Goal: Task Accomplishment & Management: Manage account settings

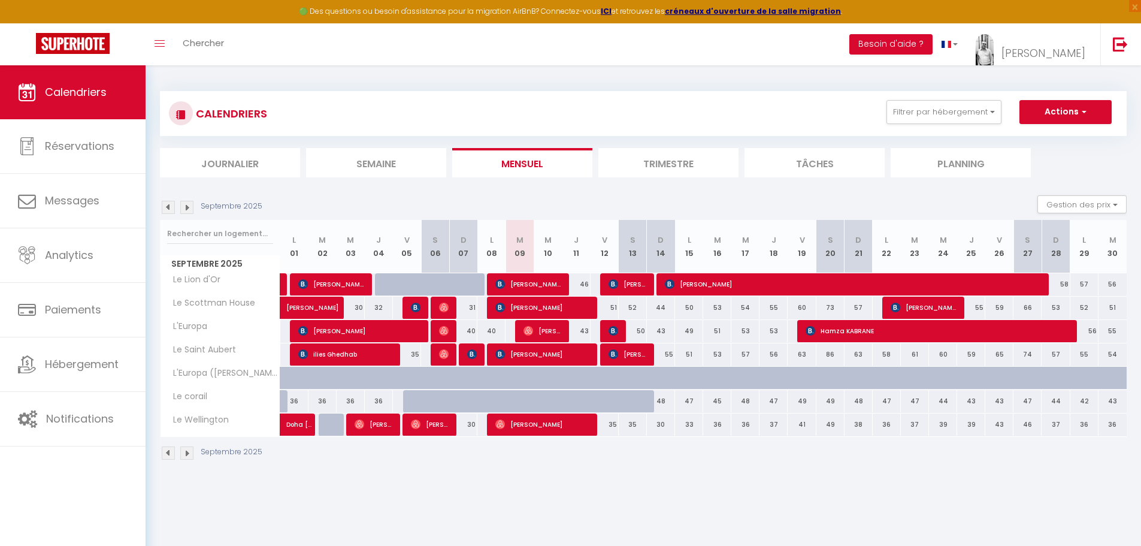
click at [437, 357] on div at bounding box center [445, 354] width 28 height 23
click at [441, 356] on img at bounding box center [444, 354] width 10 height 10
select select "OK"
select select "0"
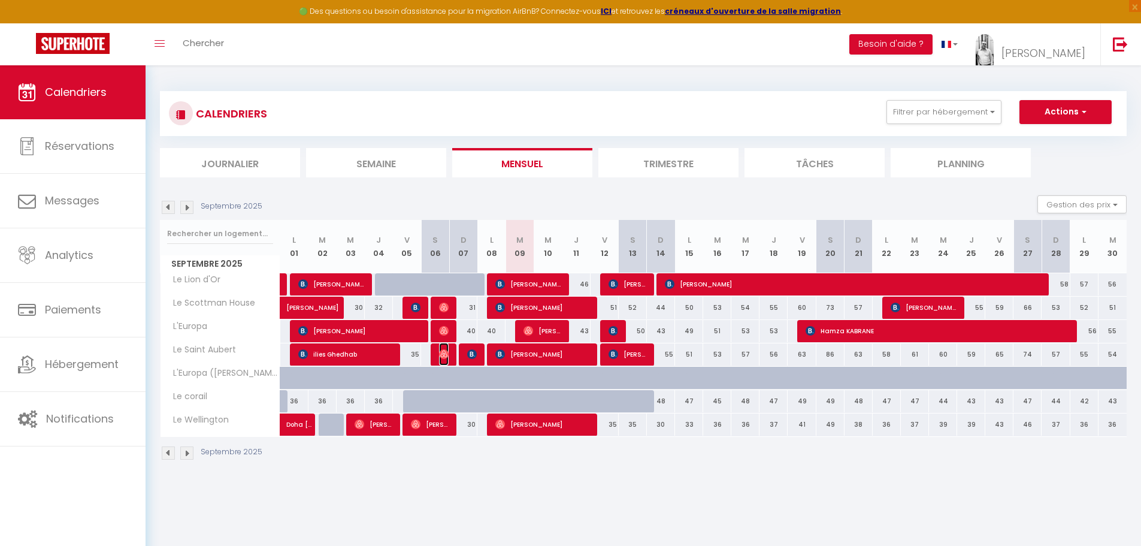
select select "0"
select select "1"
select select
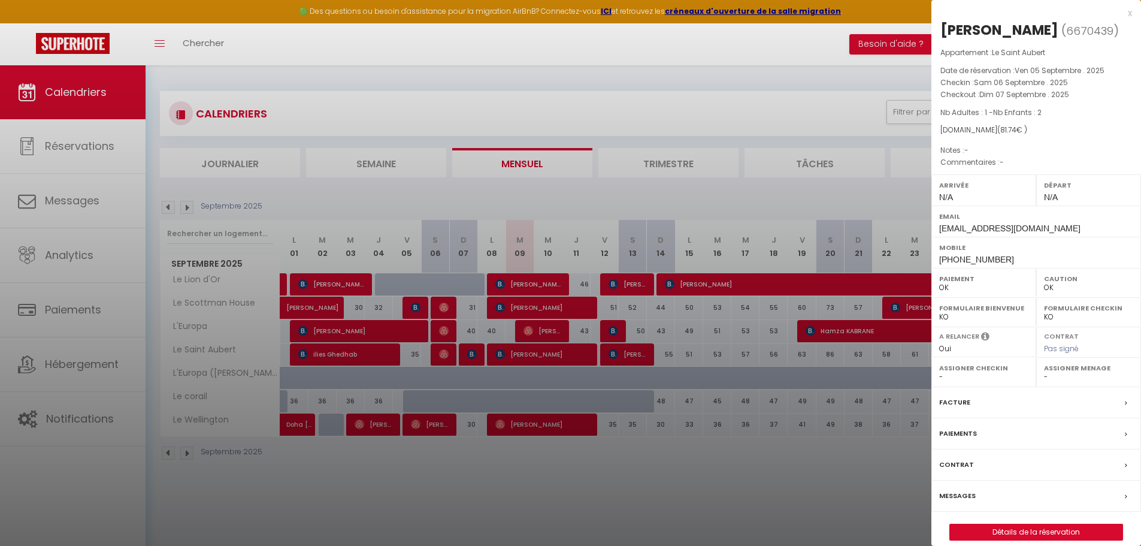
click at [441, 356] on div at bounding box center [570, 273] width 1141 height 546
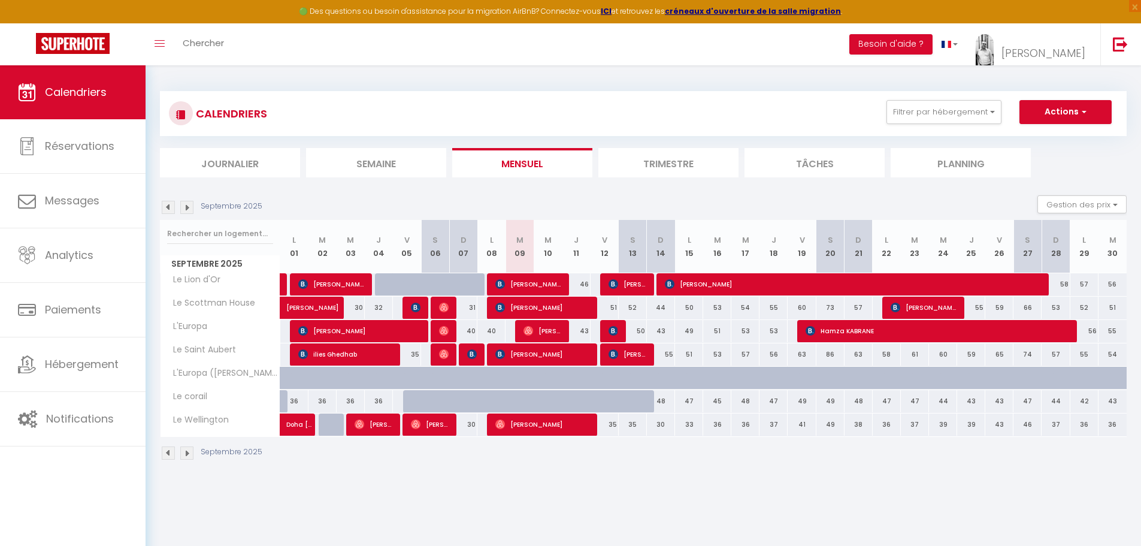
click at [165, 204] on img at bounding box center [168, 207] width 13 height 13
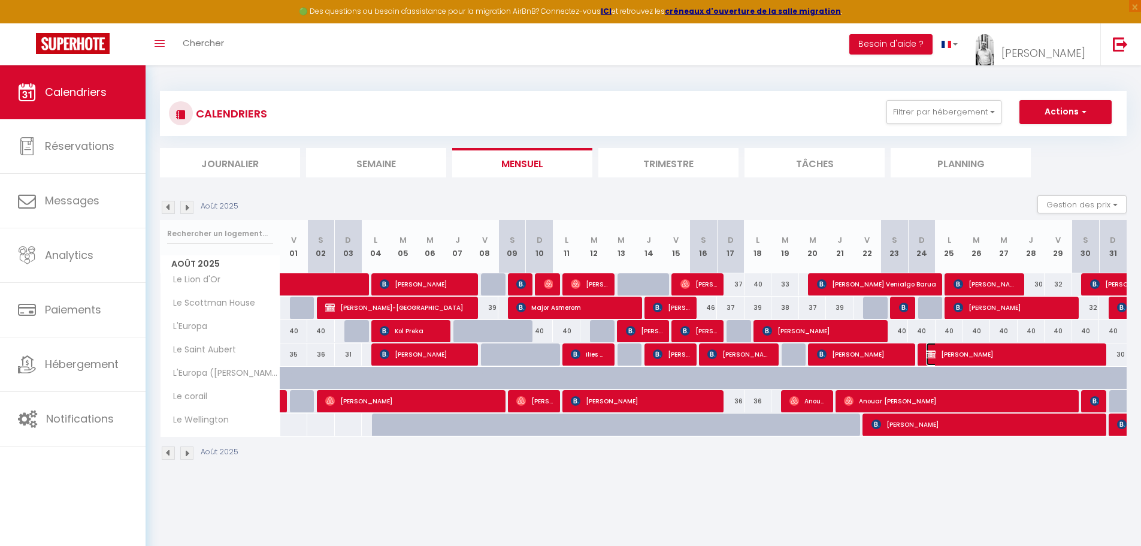
click at [991, 353] on span "Claudio Pastecchia" at bounding box center [1013, 354] width 174 height 23
select select "KO"
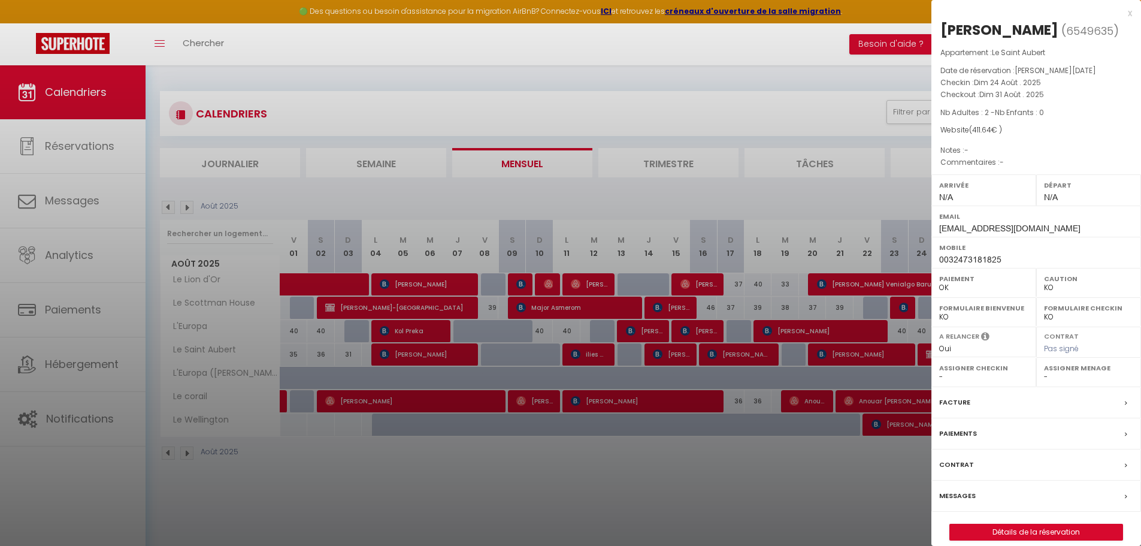
click at [955, 408] on label "Facture" at bounding box center [954, 402] width 31 height 13
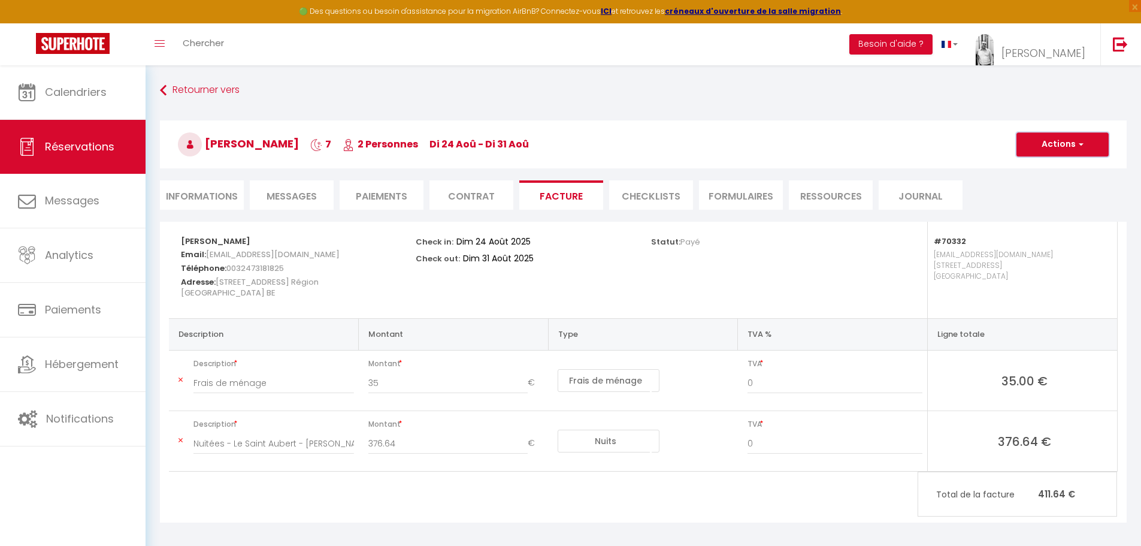
click at [1075, 148] on button "Actions" at bounding box center [1062, 144] width 92 height 24
click at [1072, 200] on link "Envoyer la facture" at bounding box center [1053, 202] width 101 height 16
type input "Bci.solaire@hotmail.com"
type input "Your invoice 6549635 - Le Saint Aubert"
type textarea "Hi, Here is the link to download your invoice: https://superhote.com/applink/in…"
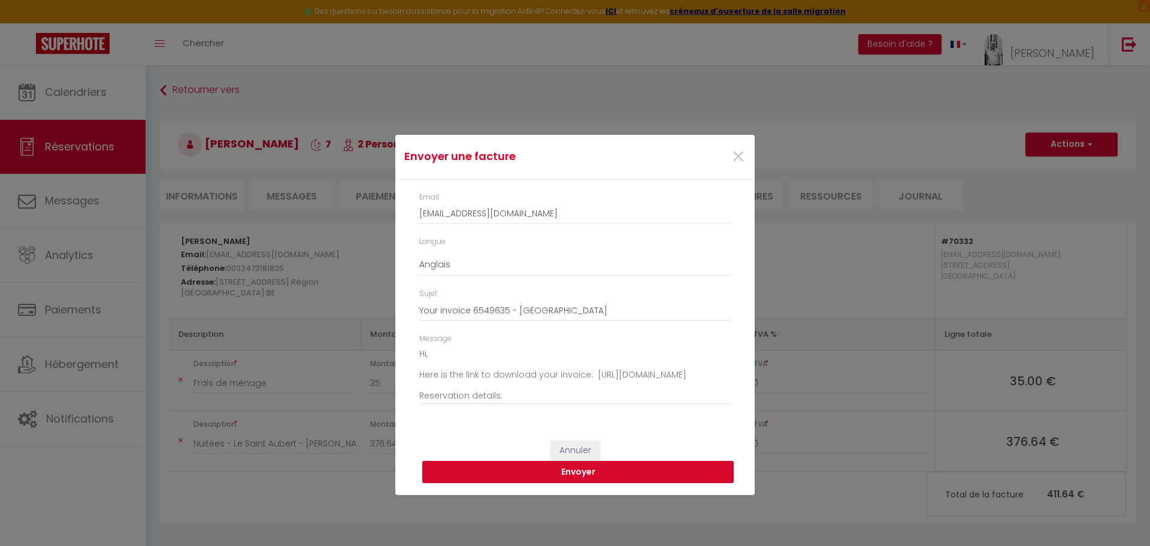
click at [582, 475] on button "Envoyer" at bounding box center [577, 472] width 311 height 23
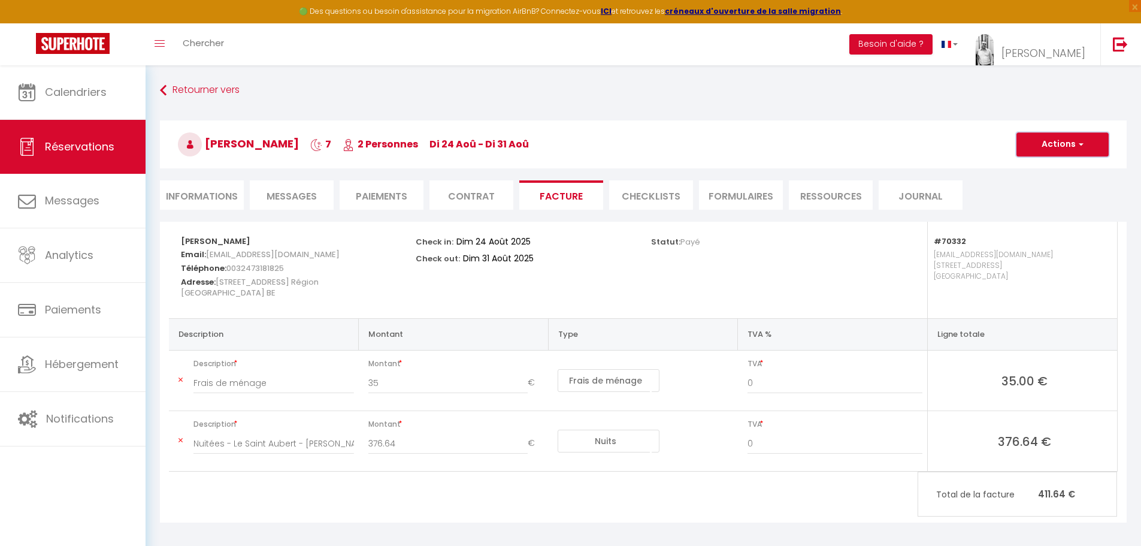
click at [1070, 140] on button "Actions" at bounding box center [1062, 144] width 92 height 24
click at [1075, 189] on link "Aperçu et éditer" at bounding box center [1053, 186] width 101 height 16
click at [1060, 141] on button "Actions" at bounding box center [1062, 144] width 92 height 24
click at [822, 255] on div "Statut: Payé" at bounding box center [760, 241] width 219 height 38
drag, startPoint x: 261, startPoint y: 271, endPoint x: 257, endPoint y: 285, distance: 15.0
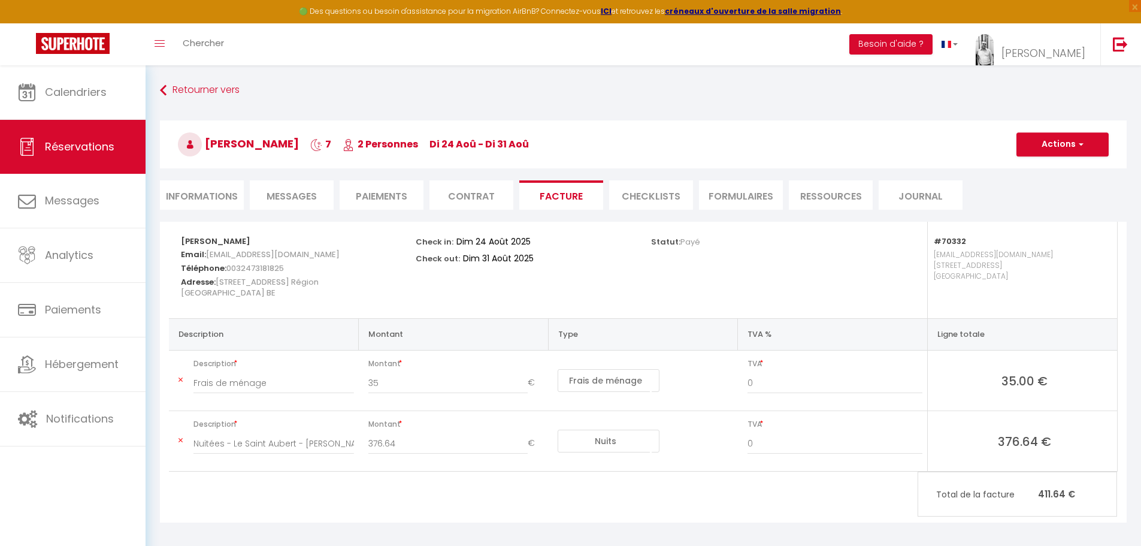
click at [261, 270] on span "0032473181825" at bounding box center [255, 267] width 58 height 17
drag, startPoint x: 253, startPoint y: 291, endPoint x: 247, endPoint y: 282, distance: 10.0
click at [253, 290] on h5 "Adresse: 378 Rue Pavé du Gosson Région Wallonne Saint-Nicolas BE" at bounding box center [290, 286] width 219 height 25
click at [246, 279] on span "378 Rue Pavé du Gosson Région Wallonne Saint-Nicolas BE" at bounding box center [250, 287] width 138 height 28
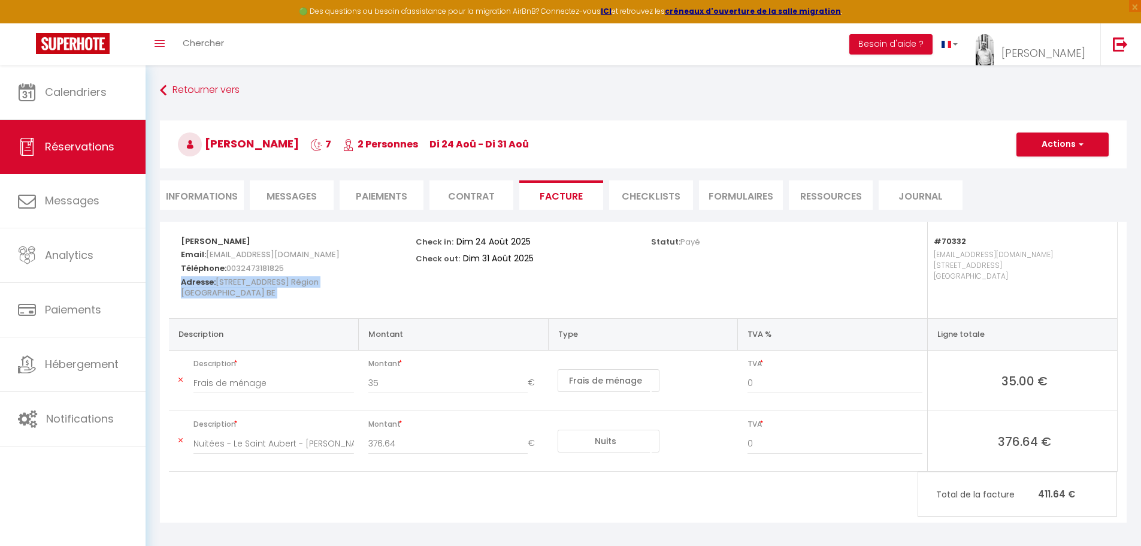
click at [246, 279] on span "378 Rue Pavé du Gosson Région Wallonne Saint-Nicolas BE" at bounding box center [250, 287] width 138 height 28
click at [576, 271] on div "Check in: Dim 24 Août 2025 Check out: Dim 31 Août 2025" at bounding box center [525, 251] width 219 height 58
click at [216, 195] on li "Informations" at bounding box center [202, 194] width 84 height 29
select select
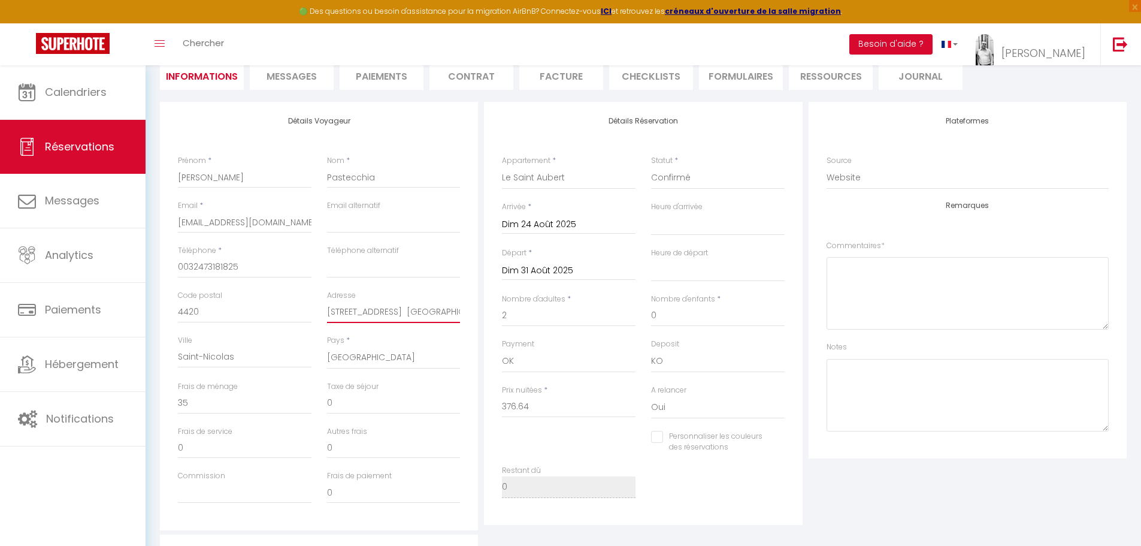
scroll to position [0, 42]
drag, startPoint x: 328, startPoint y: 312, endPoint x: 466, endPoint y: 315, distance: 138.4
click at [466, 315] on div "Adresse 378 Rue Pavé du Gosson Région Wallonne" at bounding box center [393, 312] width 149 height 45
type input "1"
select select
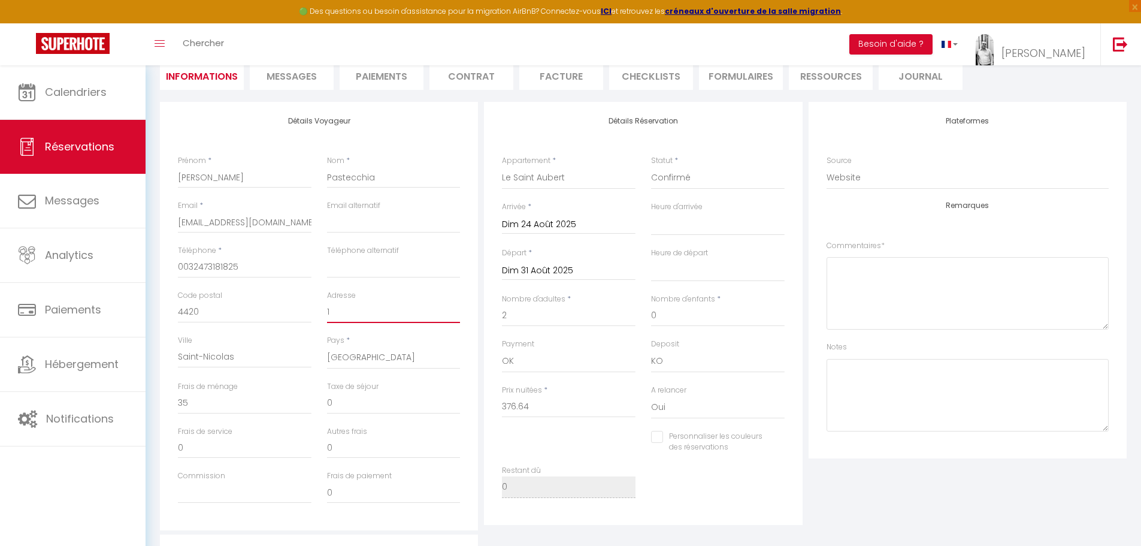
select select
checkbox input "false"
type input "12"
select select
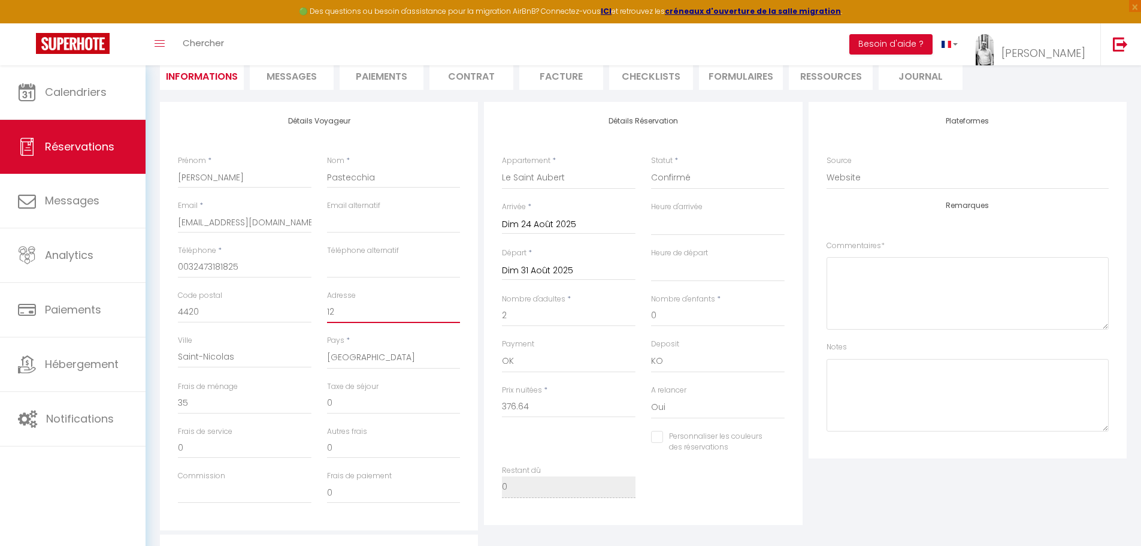
select select
checkbox input "false"
type input "12"
select select
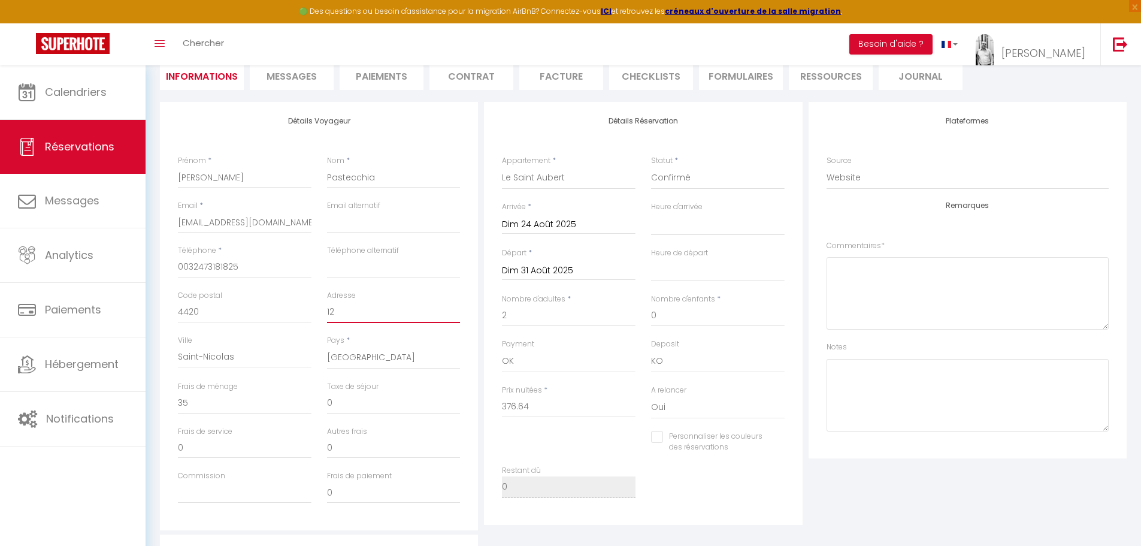
checkbox input "false"
type input "12 r"
select select
checkbox input "false"
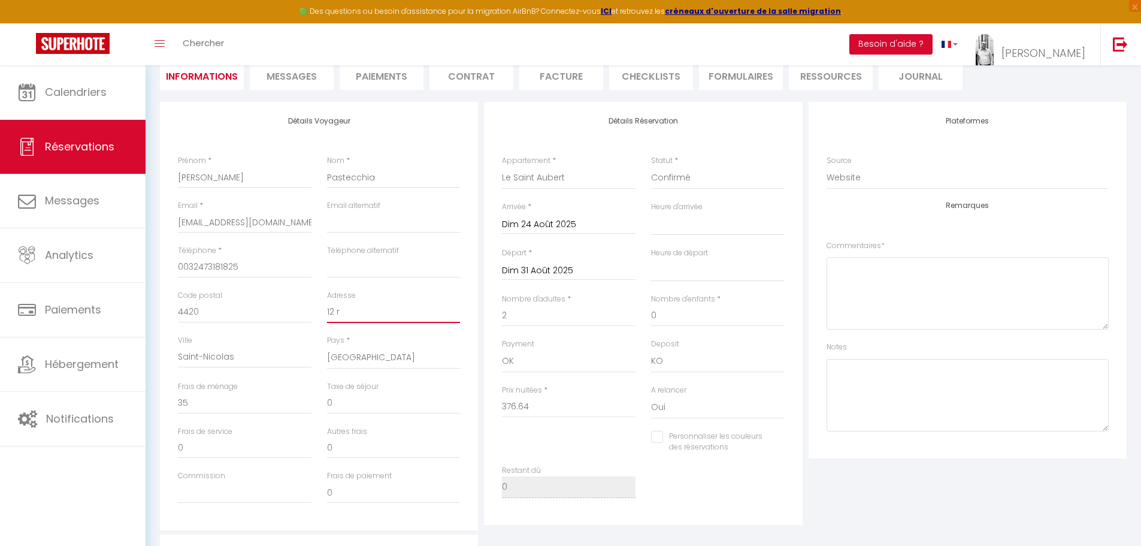
type input "12 ru"
select select
checkbox input "false"
type input "12 rue"
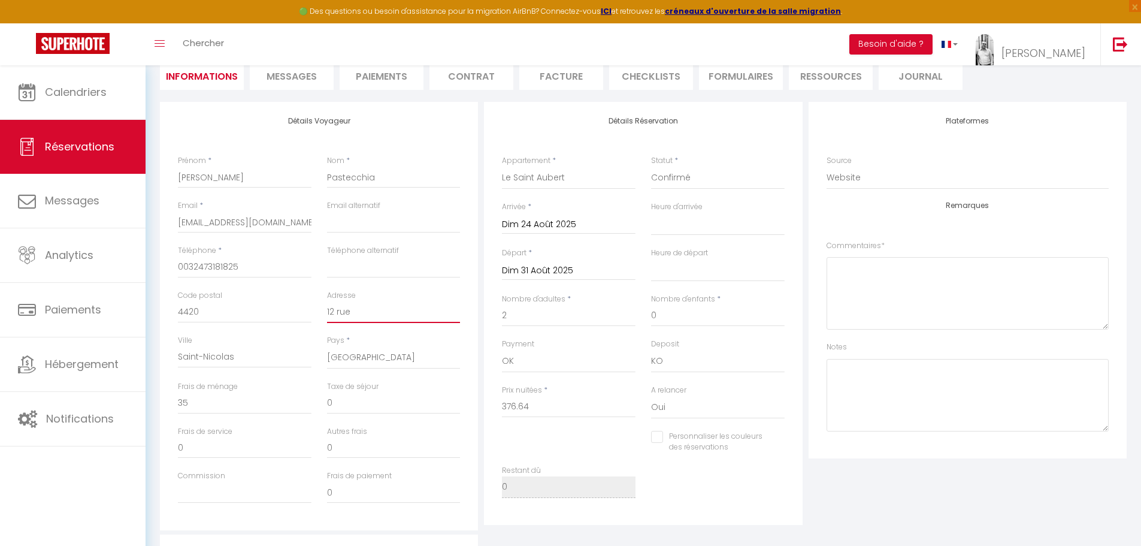
select select
checkbox input "false"
type input "12 rue"
select select
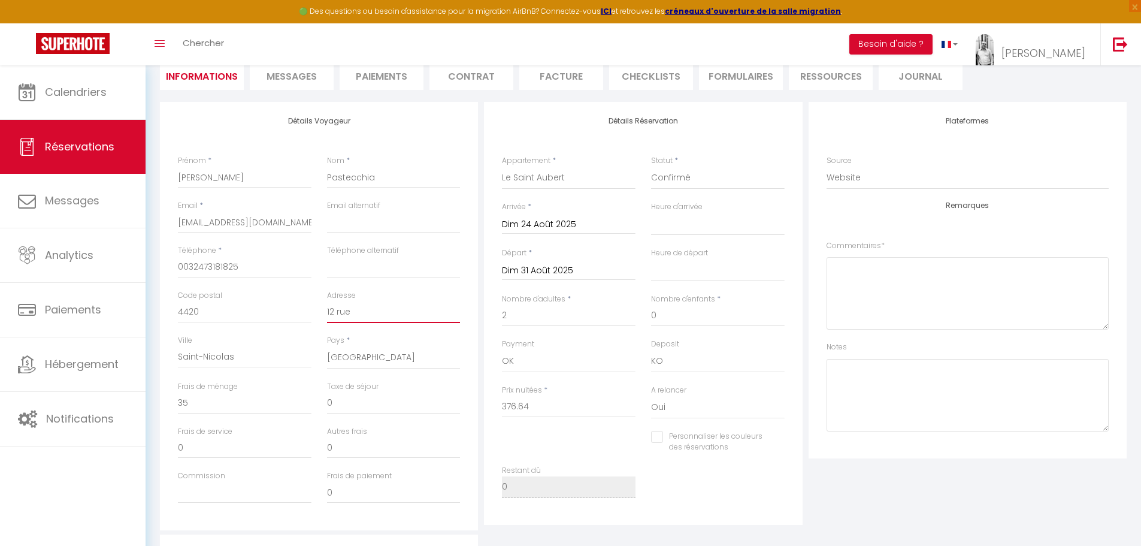
select select
checkbox input "false"
type input "[STREET_ADDRESS]"
select select
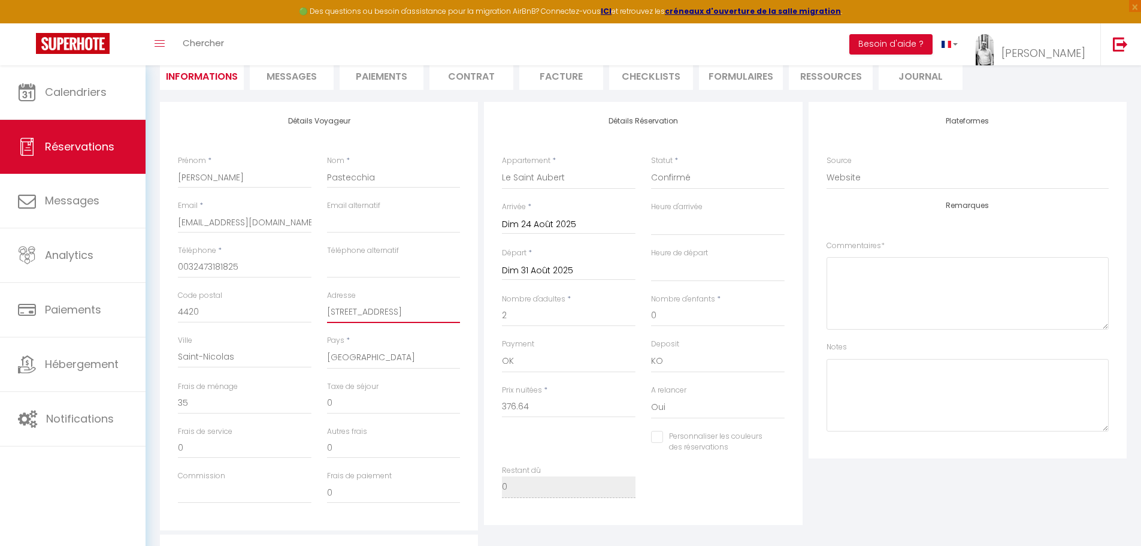
checkbox input "false"
type input "[STREET_ADDRESS]"
select select
checkbox input "false"
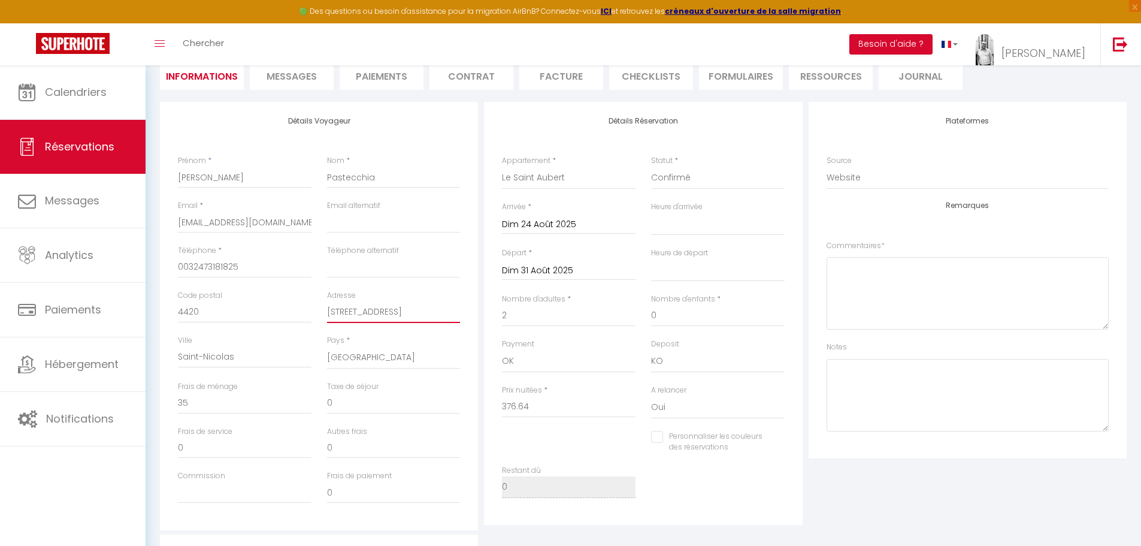
type input "[STREET_ADDRESS]"
select select
checkbox input "false"
type input "[STREET_ADDRESS]"
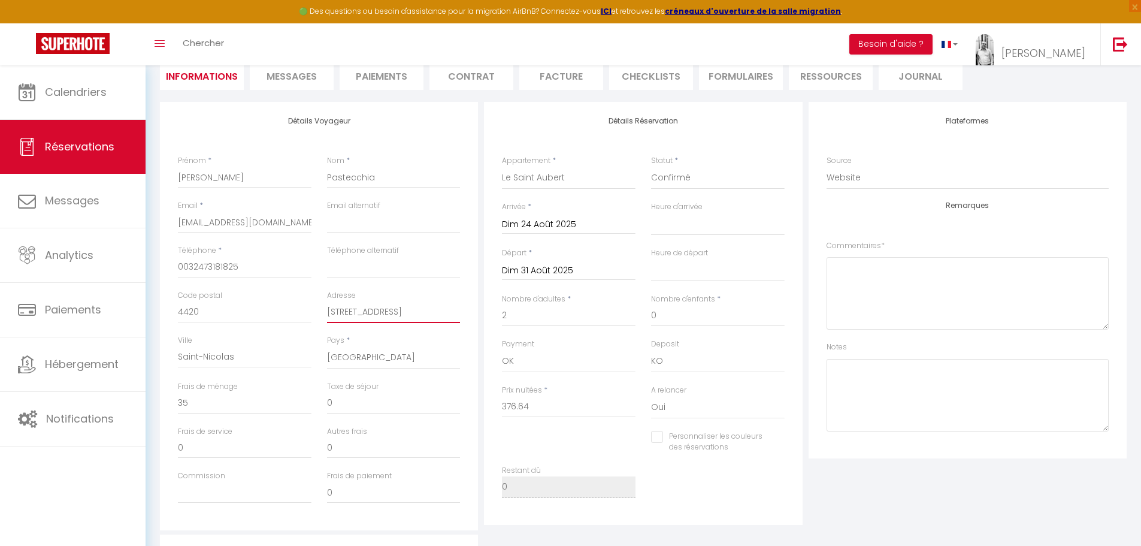
select select
checkbox input "false"
type input "12 rue Muess"
select select
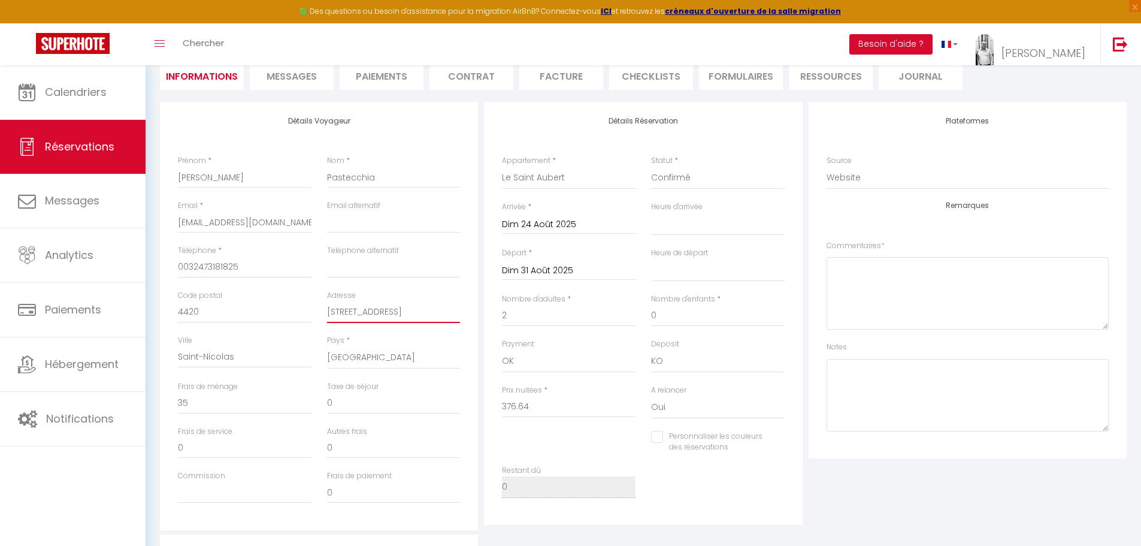
select select
checkbox input "false"
type input "[STREET_ADDRESS]"
select select
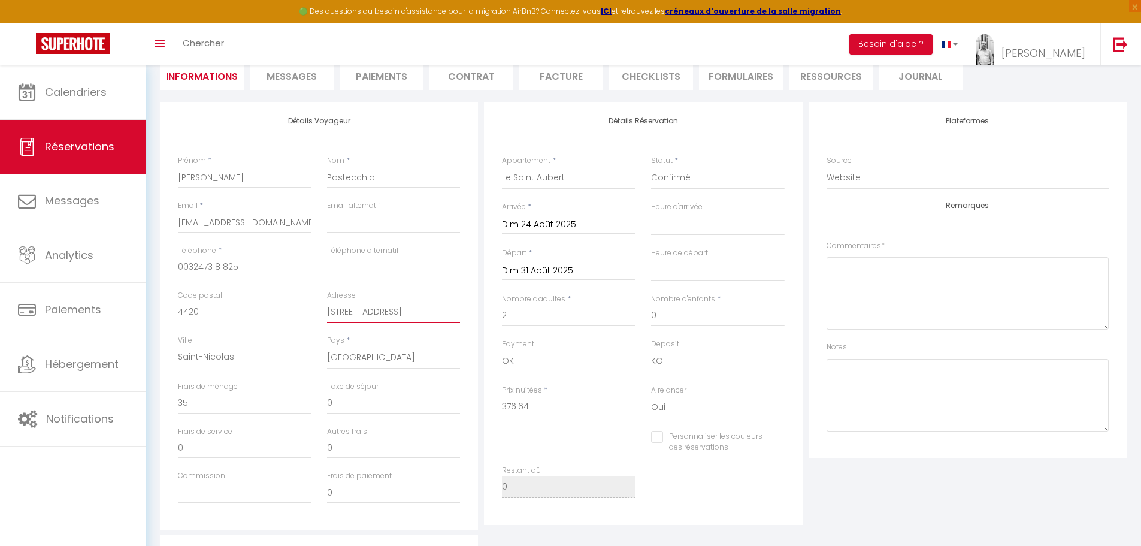
checkbox input "false"
type input "[STREET_ADDRESS]"
select select
checkbox input "false"
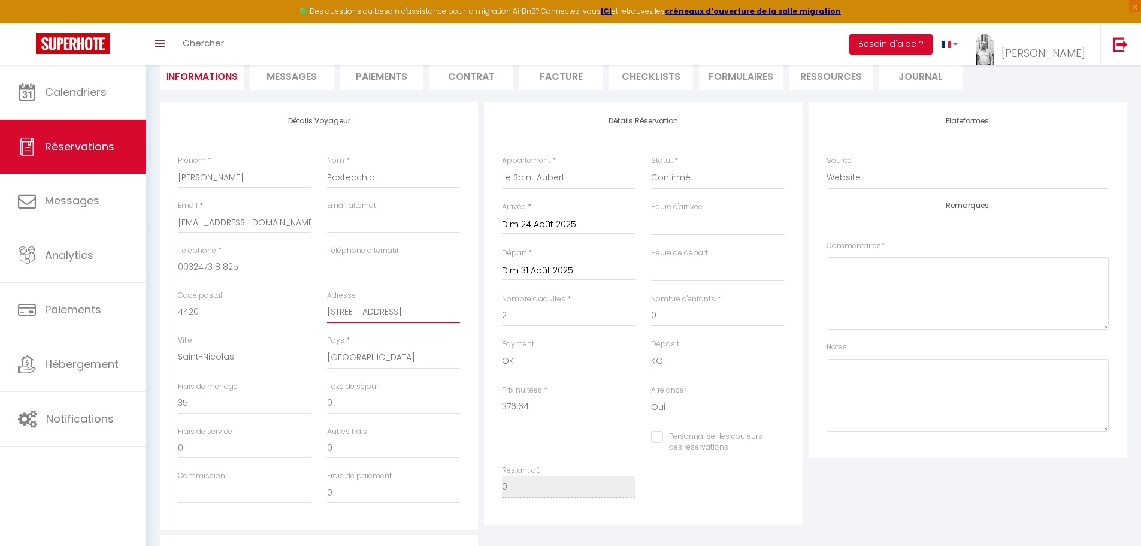
type input "[STREET_ADDRESS]"
select select
checkbox input "false"
type input "[STREET_ADDRESS]"
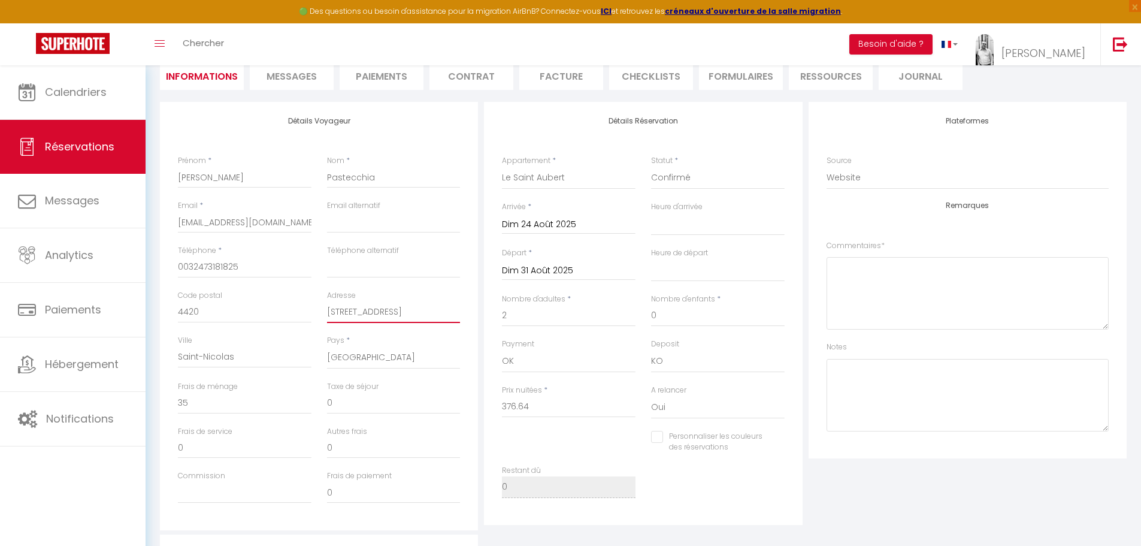
select select
checkbox input "false"
type input "[STREET_ADDRESS]"
select select
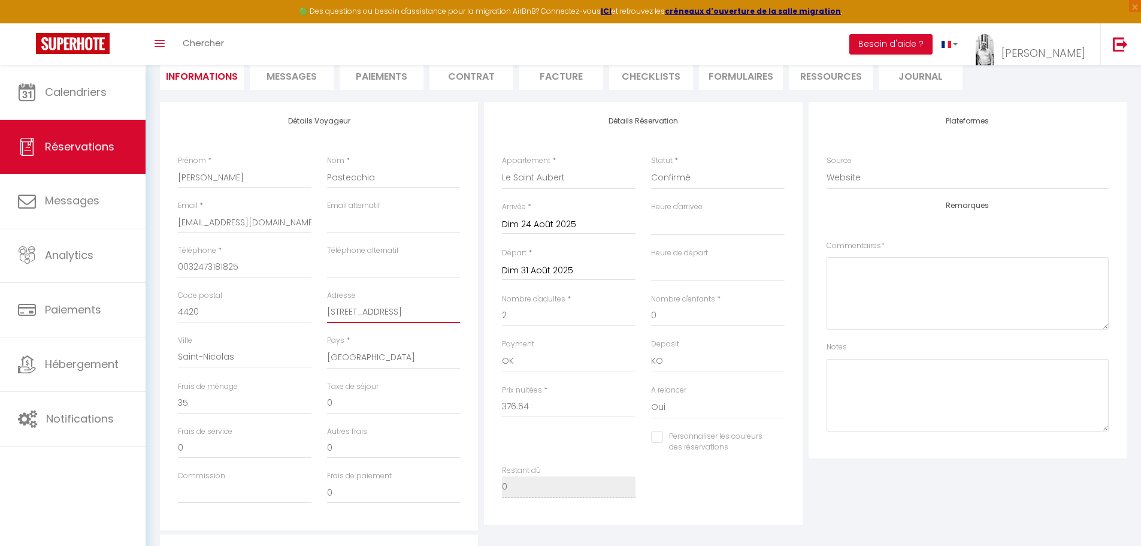
select select
checkbox input "false"
type input "[STREET_ADDRESS]"
drag, startPoint x: 183, startPoint y: 310, endPoint x: 237, endPoint y: 313, distance: 54.0
click at [237, 313] on input "4420" at bounding box center [245, 312] width 134 height 22
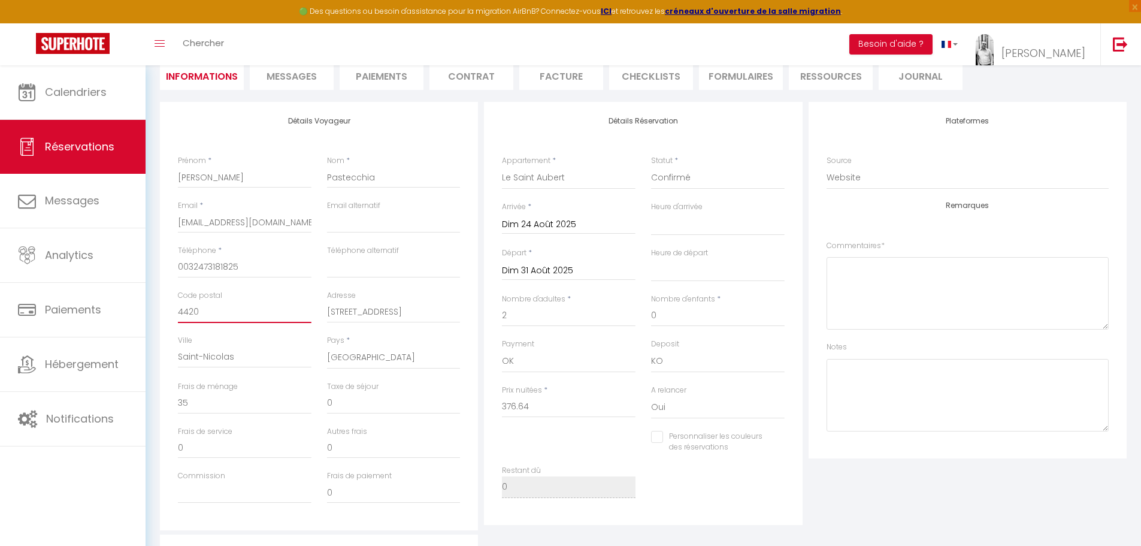
type input "40"
select select
checkbox input "false"
type input "400"
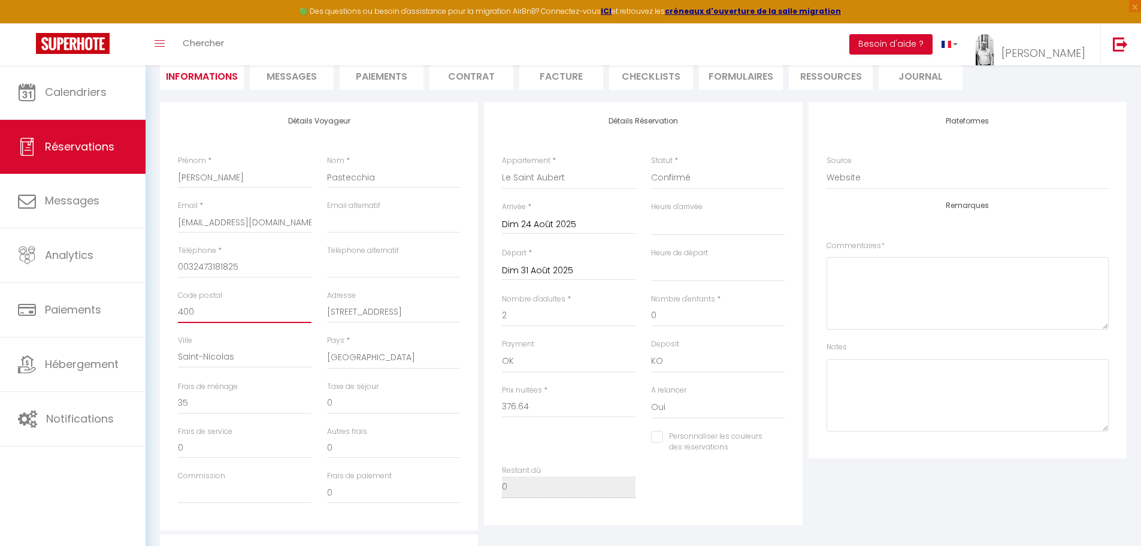
select select
checkbox input "false"
type input "4000"
select select
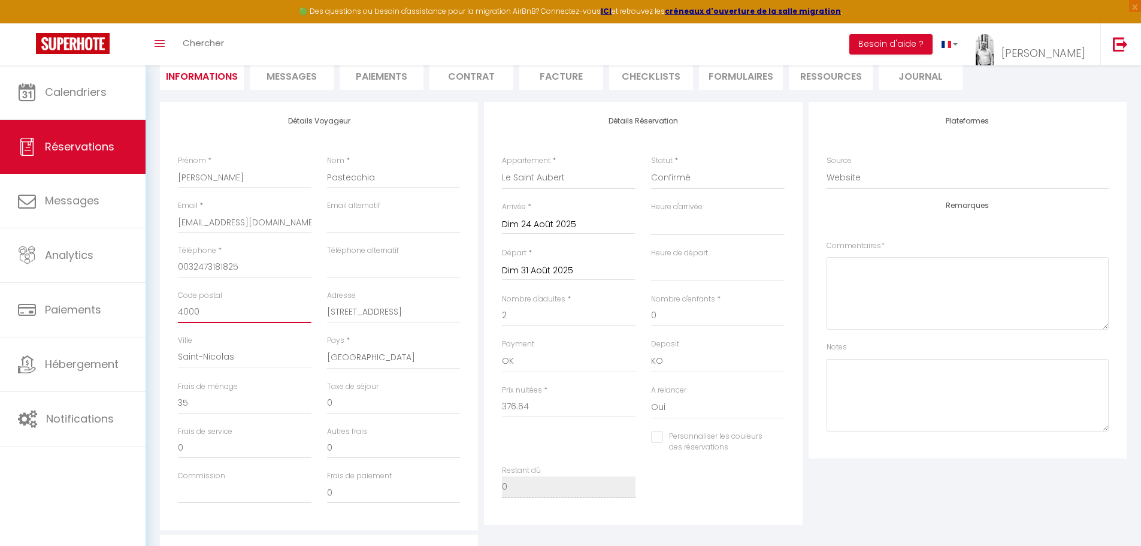
select select
checkbox input "false"
type input "4000"
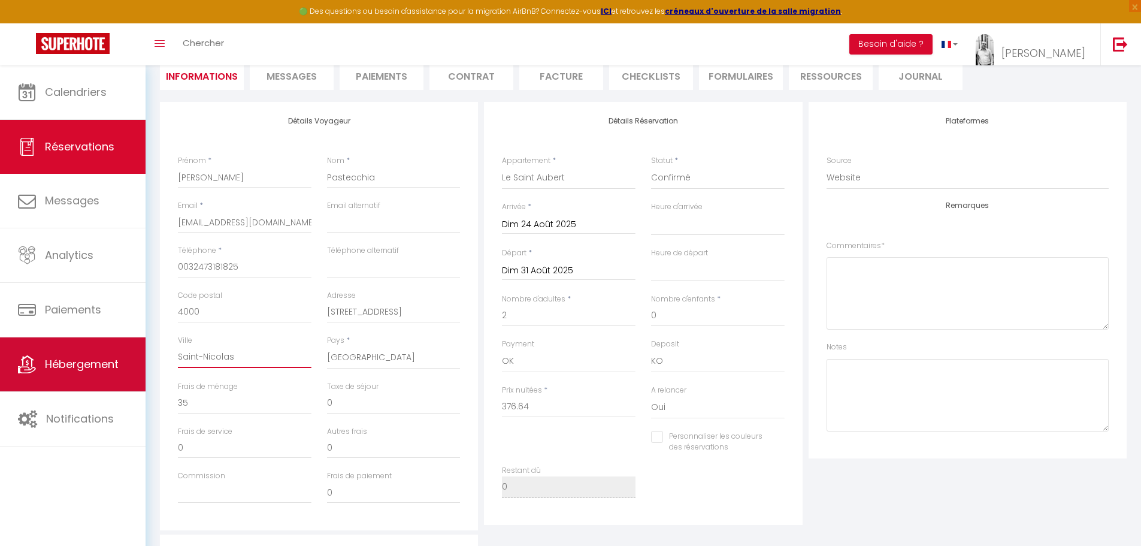
drag, startPoint x: 242, startPoint y: 356, endPoint x: 126, endPoint y: 351, distance: 116.3
click at [126, 351] on div "🟢 Des questions ou besoin d'assistance pour la migration AirBnB? Connectez-vous…" at bounding box center [570, 360] width 1141 height 831
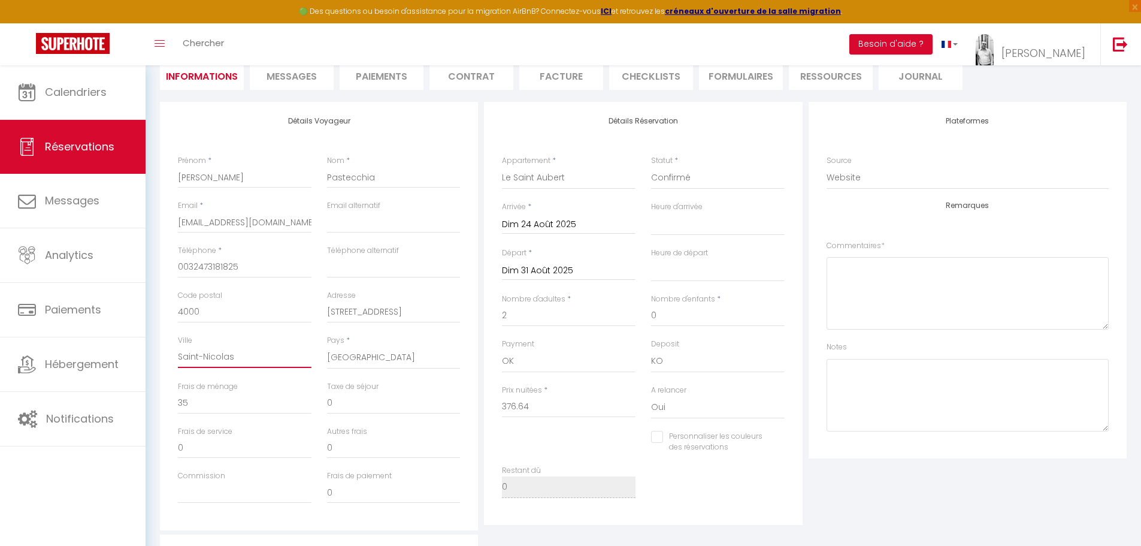
type input "L"
select select
checkbox input "false"
type input "Li"
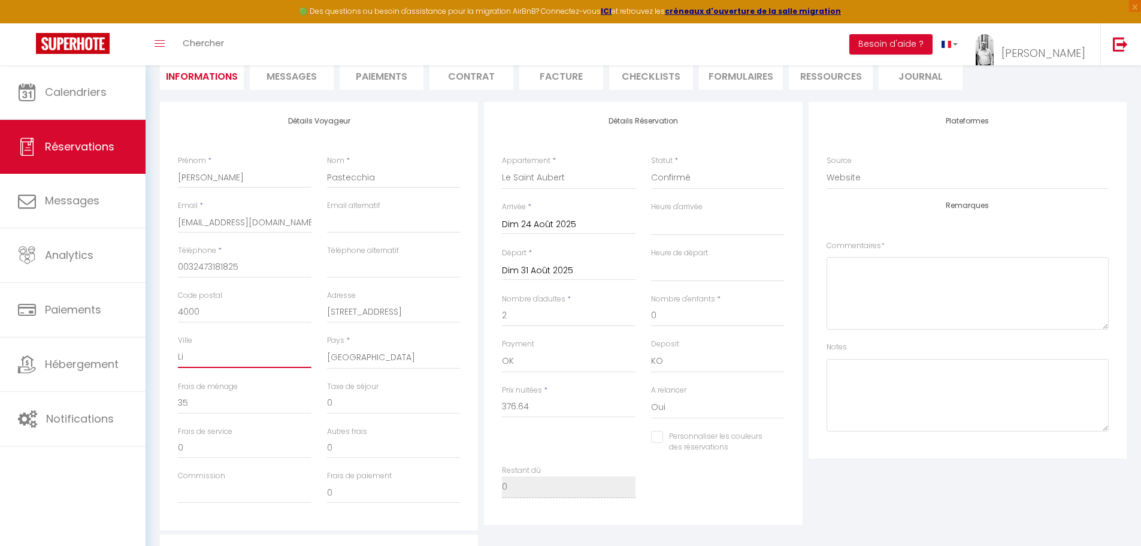
select select
checkbox input "false"
type input "Liè"
select select
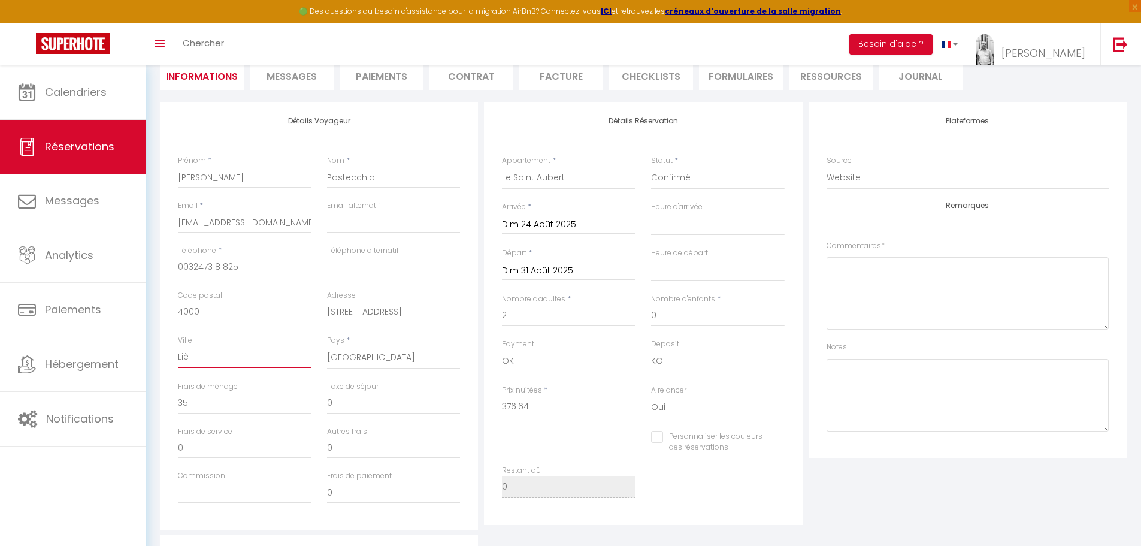
select select
checkbox input "false"
type input "Lièg"
select select
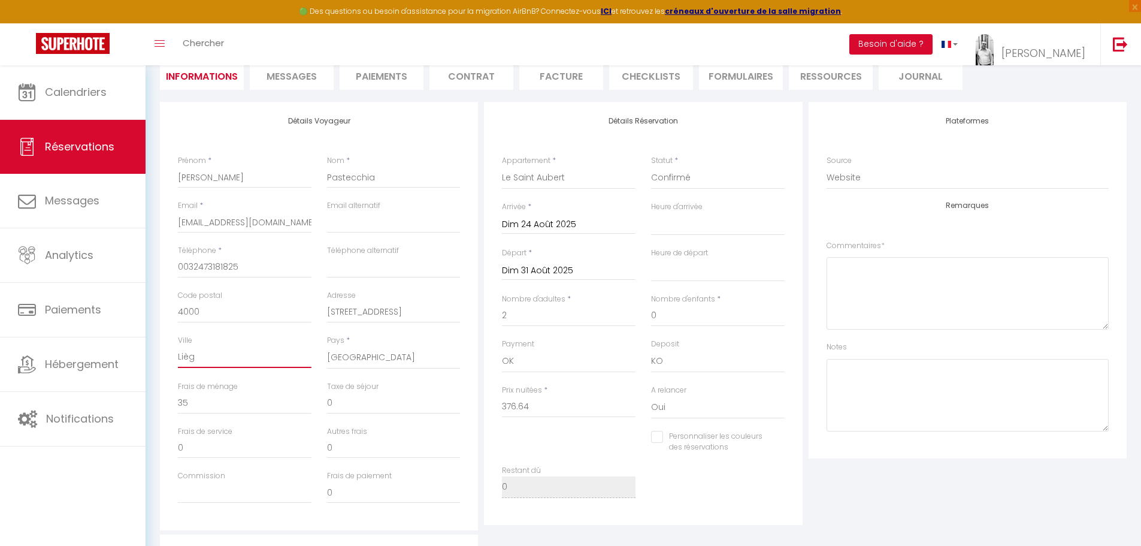
checkbox input "false"
type input "Liège"
select select
checkbox input "false"
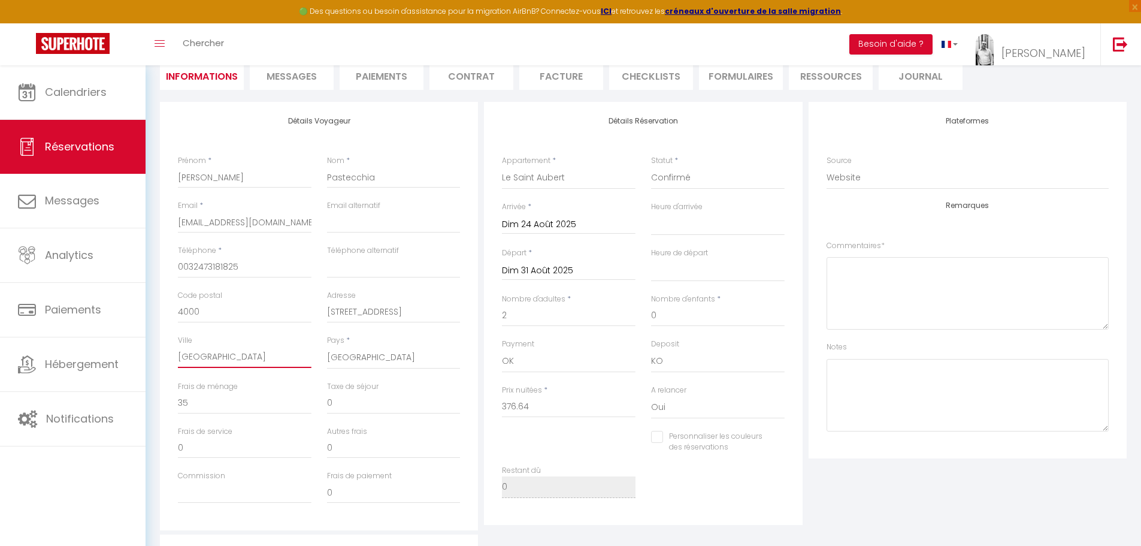
type input "Liège"
click at [573, 83] on li "Facture" at bounding box center [561, 74] width 84 height 29
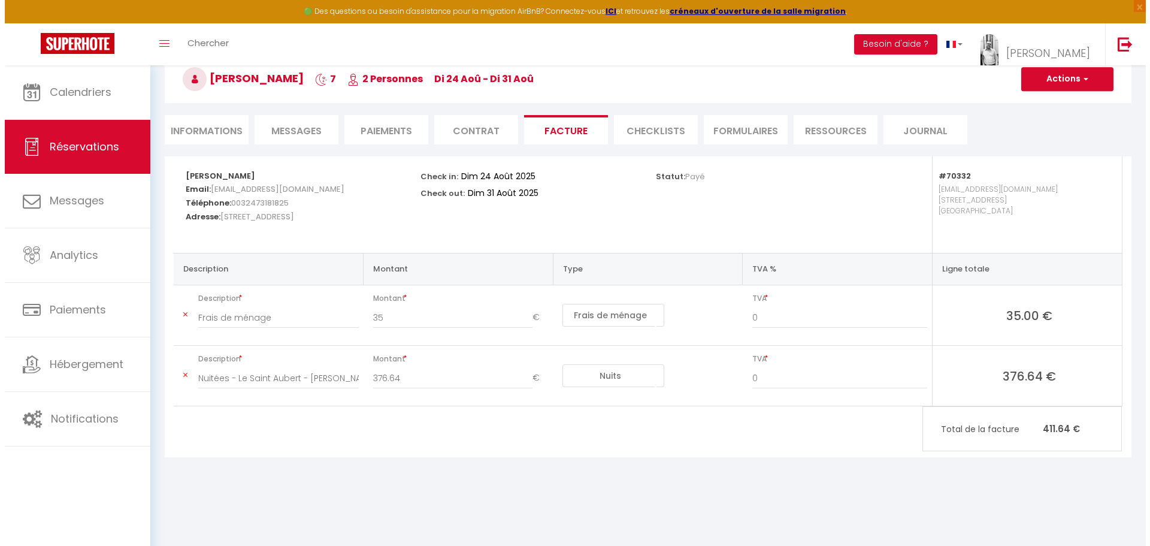
scroll to position [65, 0]
click at [1087, 81] on button "Actions" at bounding box center [1062, 79] width 92 height 24
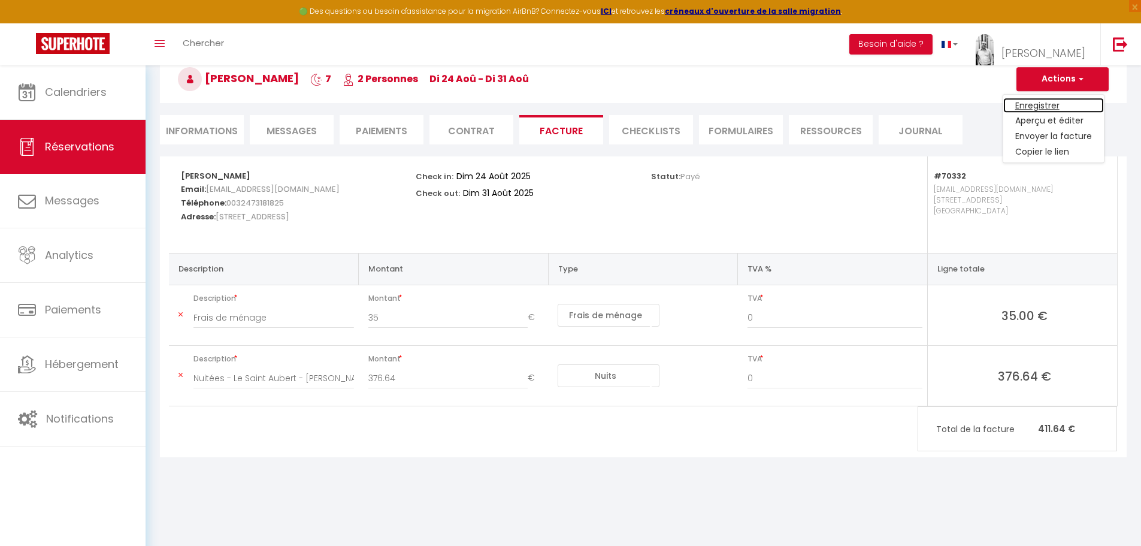
click at [1048, 106] on link "Enregistrer" at bounding box center [1053, 106] width 101 height 16
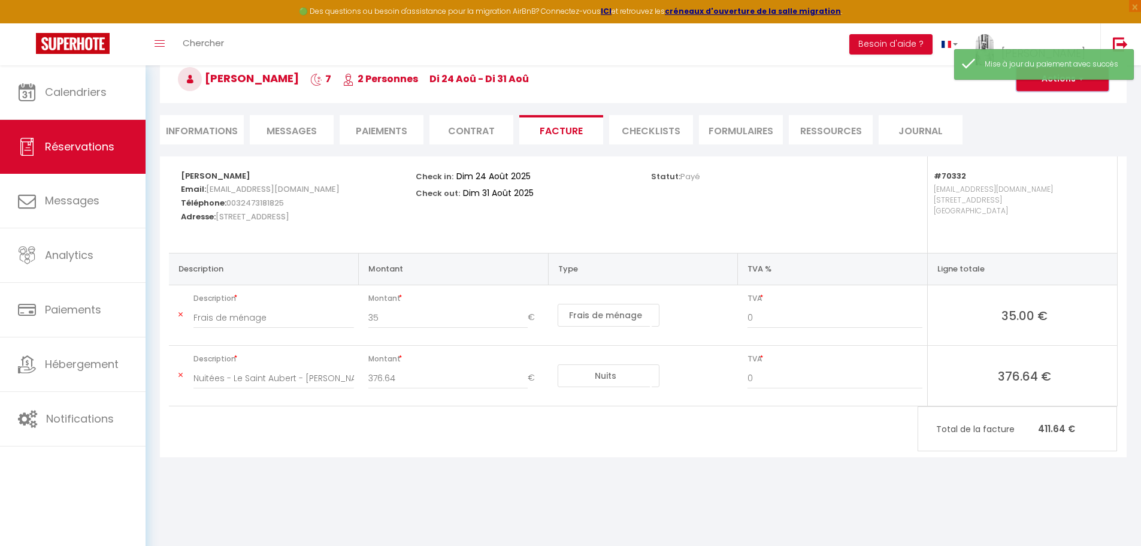
click at [1079, 84] on button "Actions" at bounding box center [1062, 79] width 92 height 24
click at [1063, 138] on link "Envoyer la facture" at bounding box center [1053, 137] width 101 height 16
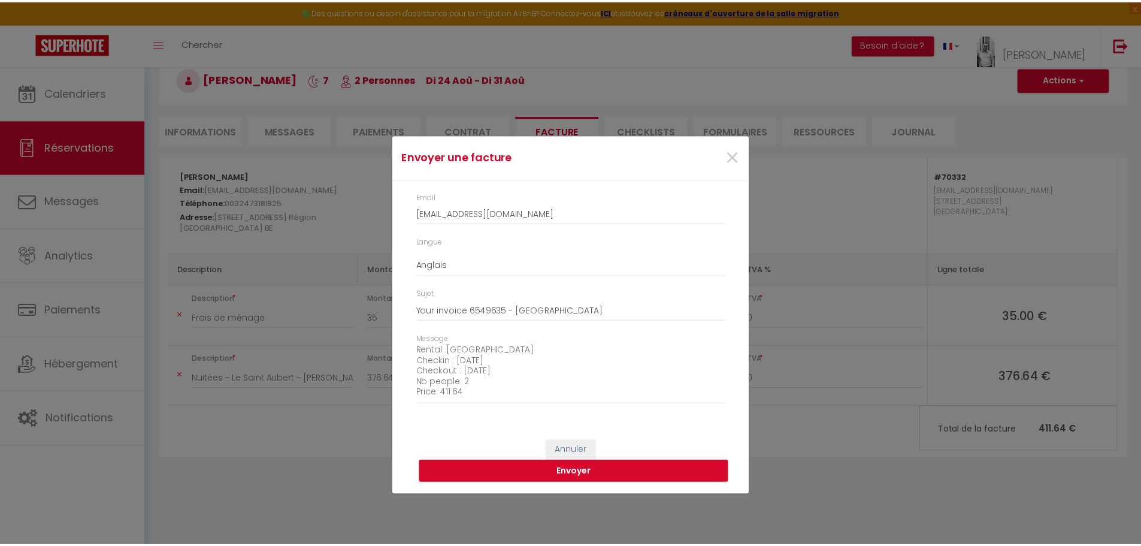
scroll to position [136, 0]
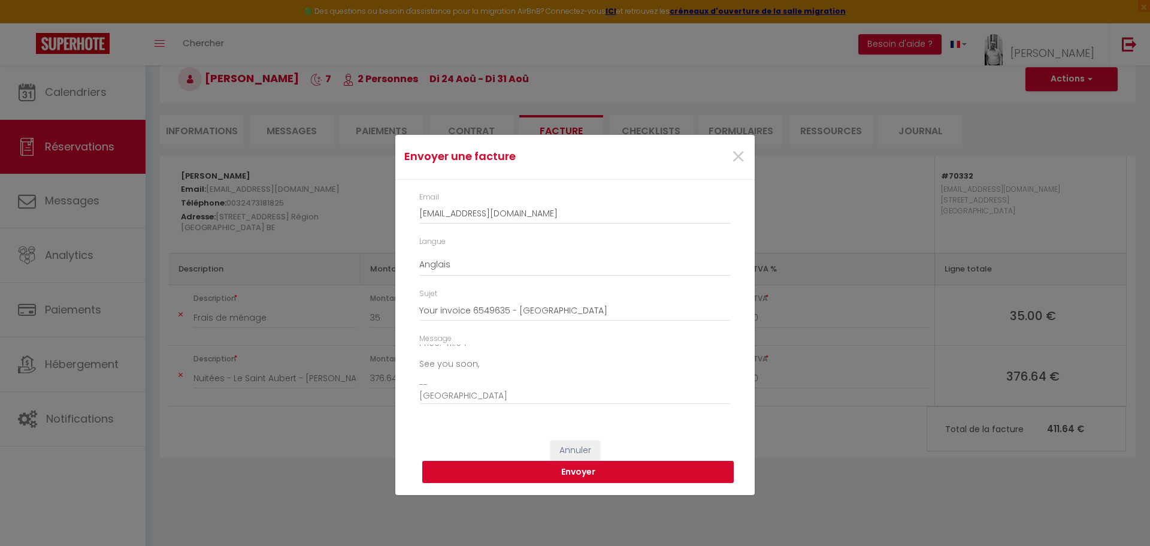
click at [582, 469] on button "Envoyer" at bounding box center [577, 472] width 311 height 23
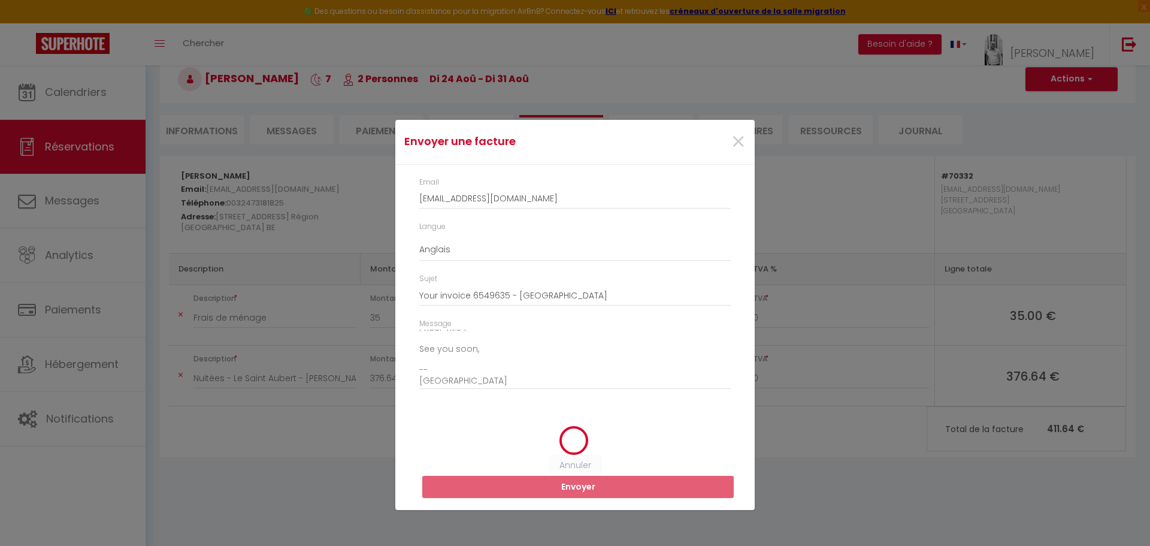
select select
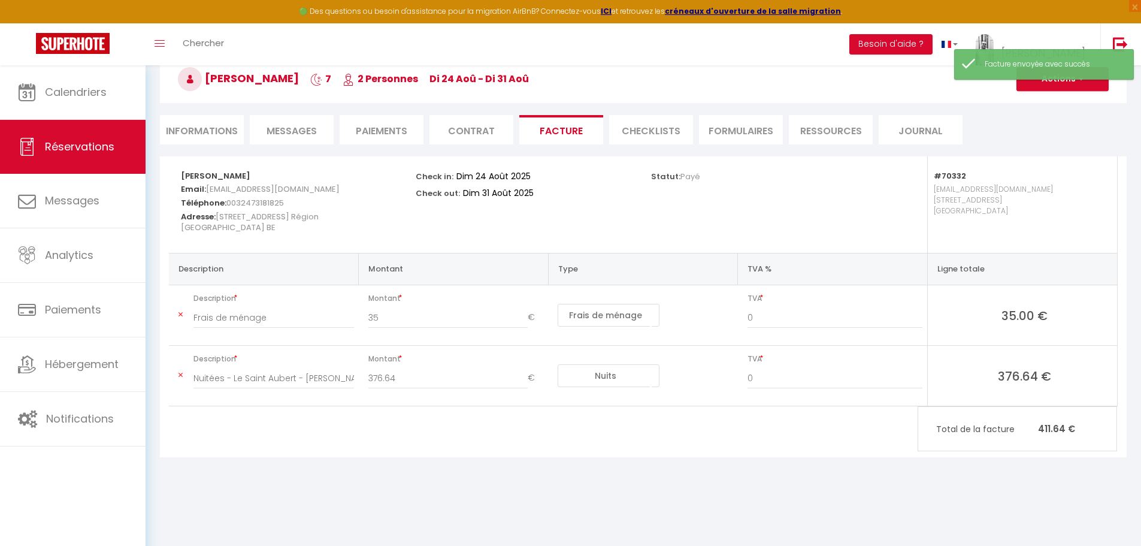
click at [223, 134] on li "Informations" at bounding box center [202, 129] width 84 height 29
select select
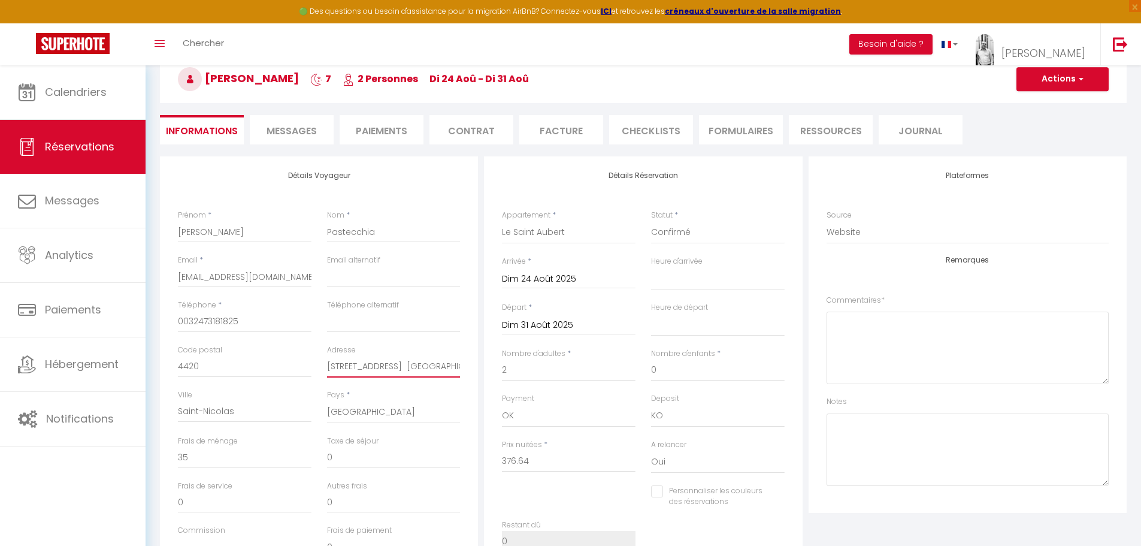
click at [328, 365] on input "[STREET_ADDRESS] [GEOGRAPHIC_DATA]" at bounding box center [394, 367] width 134 height 22
type input "1"
select select
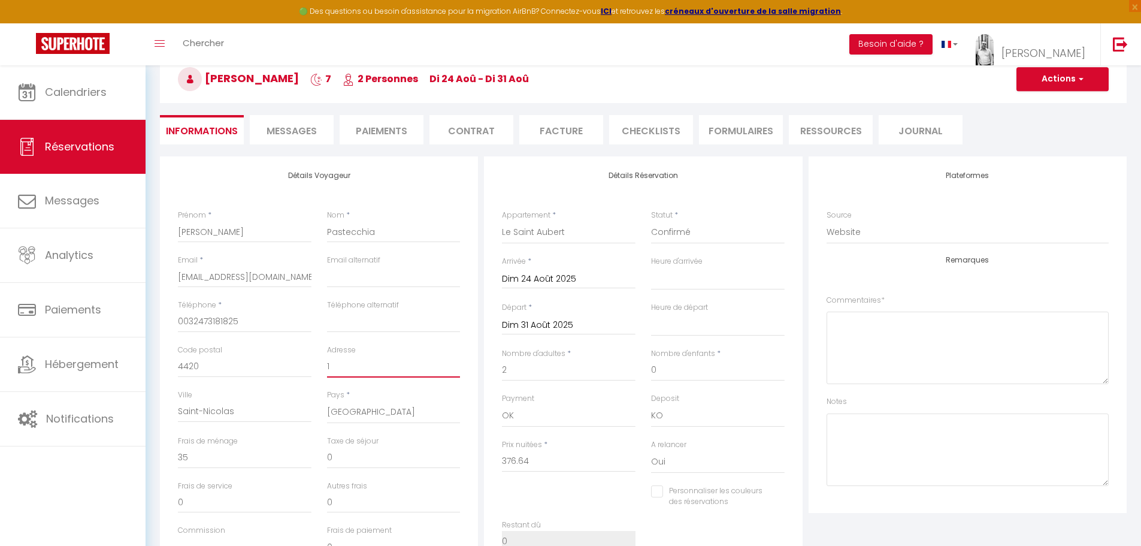
select select
checkbox input "false"
type input "12"
select select
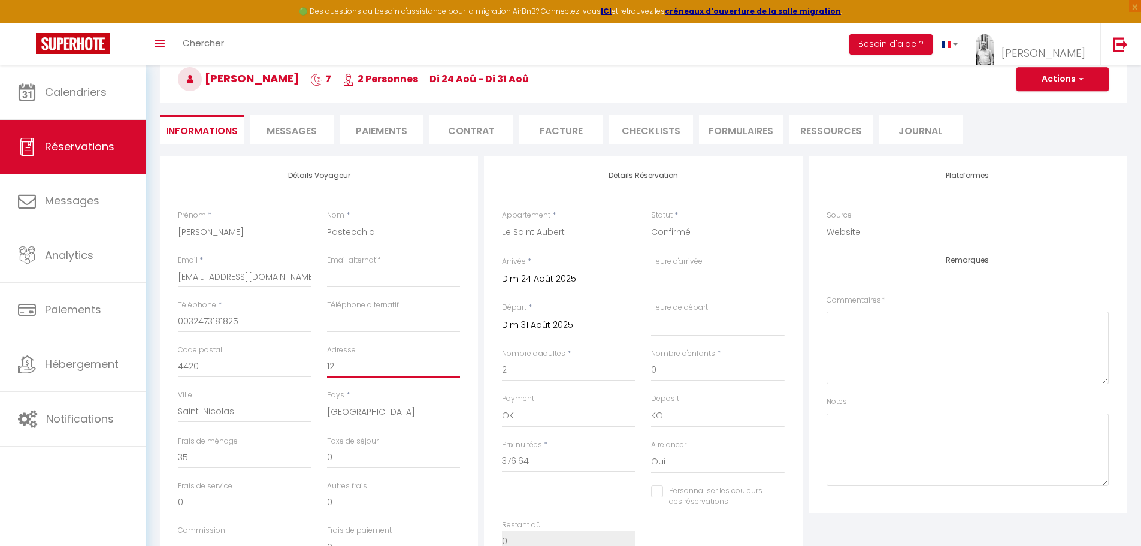
checkbox input "false"
type input "12"
select select
checkbox input "false"
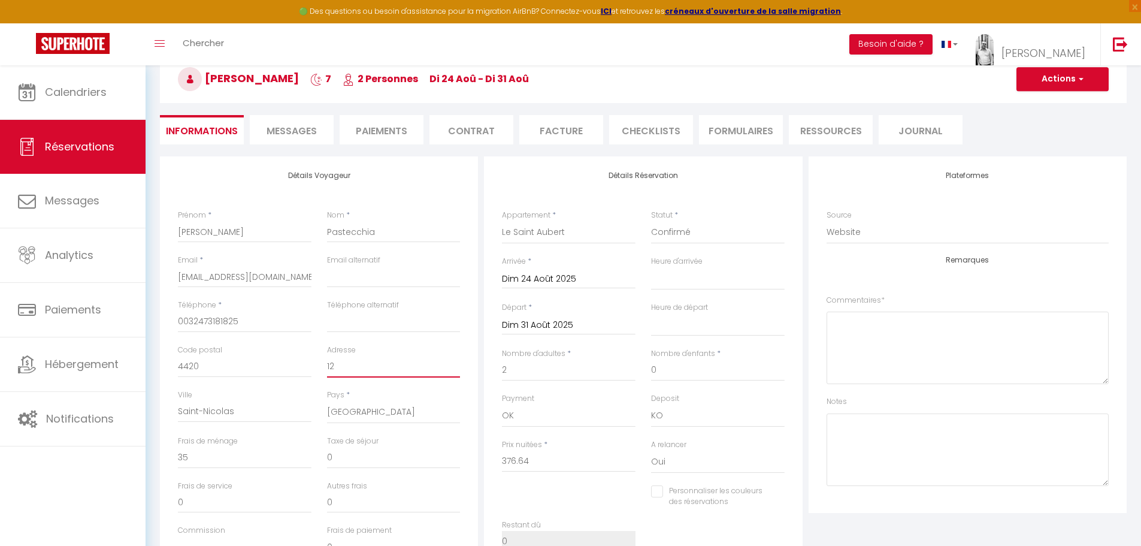
type input "12 r"
select select
checkbox input "false"
type input "12 ru"
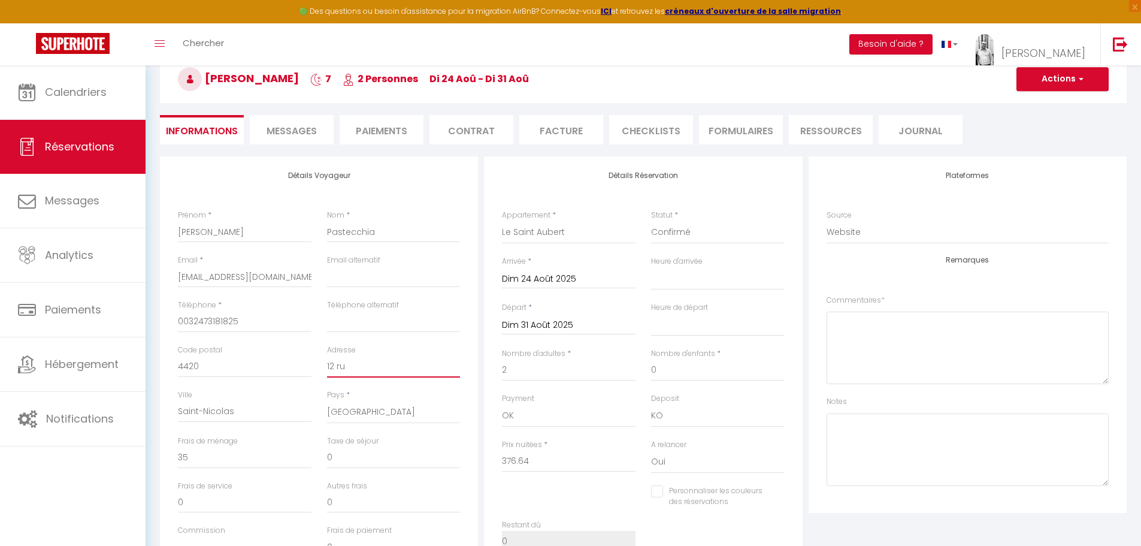
select select
checkbox input "false"
type input "12 rue"
select select
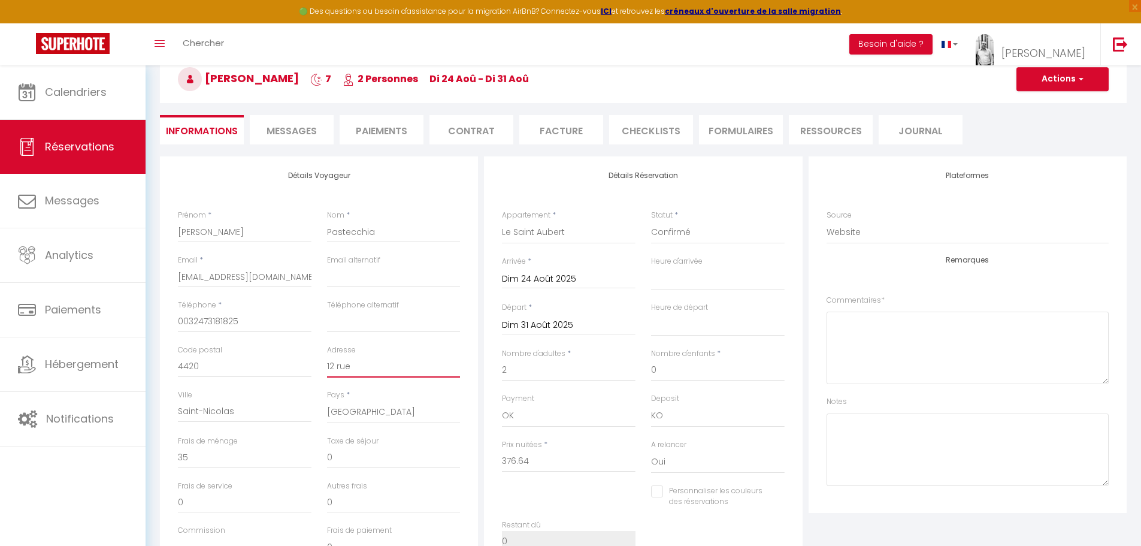
select select
checkbox input "false"
type input "12 rue"
select select
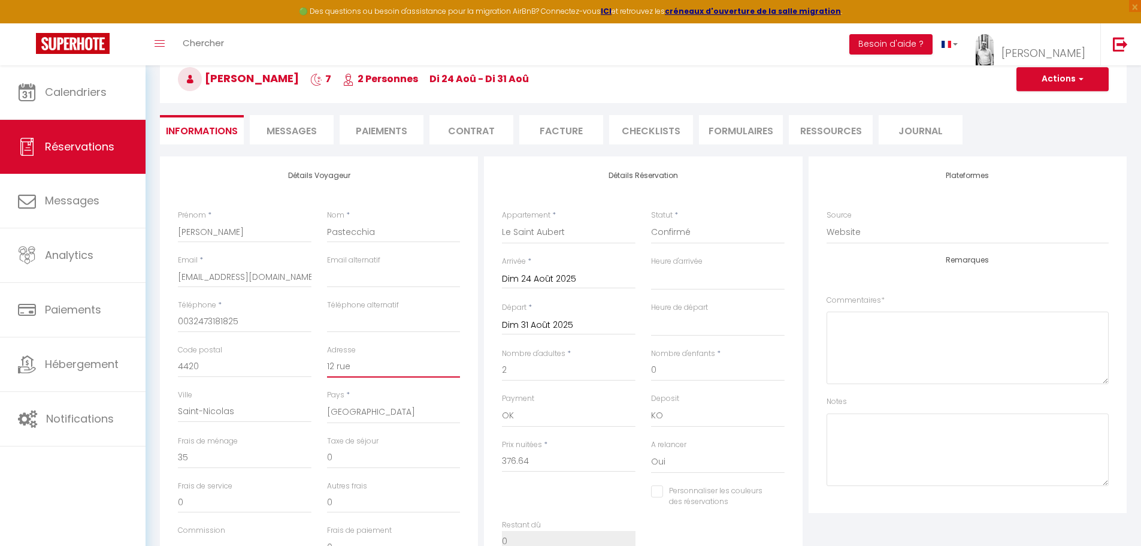
checkbox input "false"
type input "[STREET_ADDRESS]"
select select
checkbox input "false"
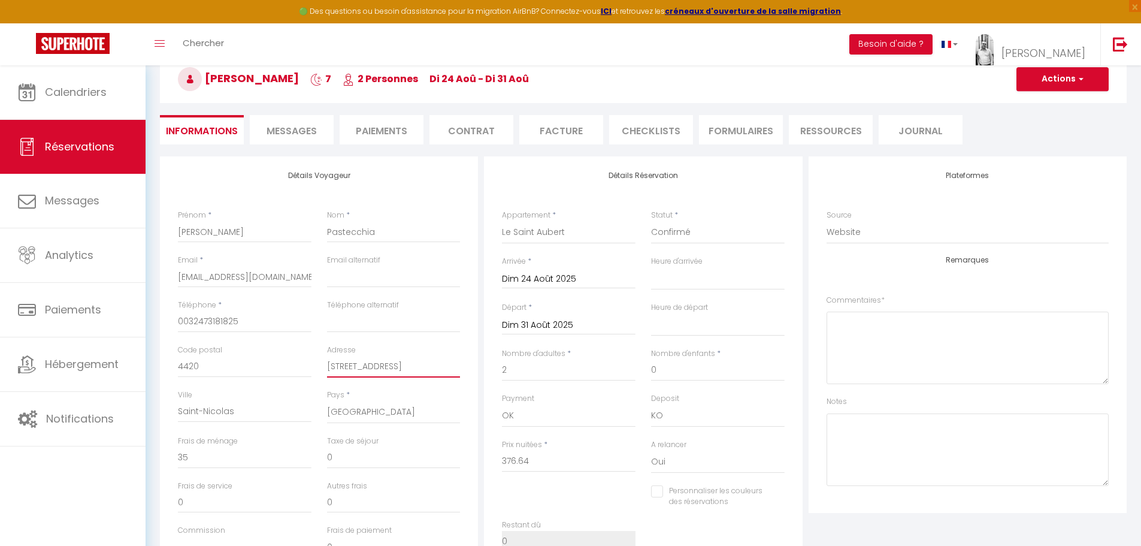
type input "[STREET_ADDRESS]"
select select
checkbox input "false"
type input "[STREET_ADDRESS]"
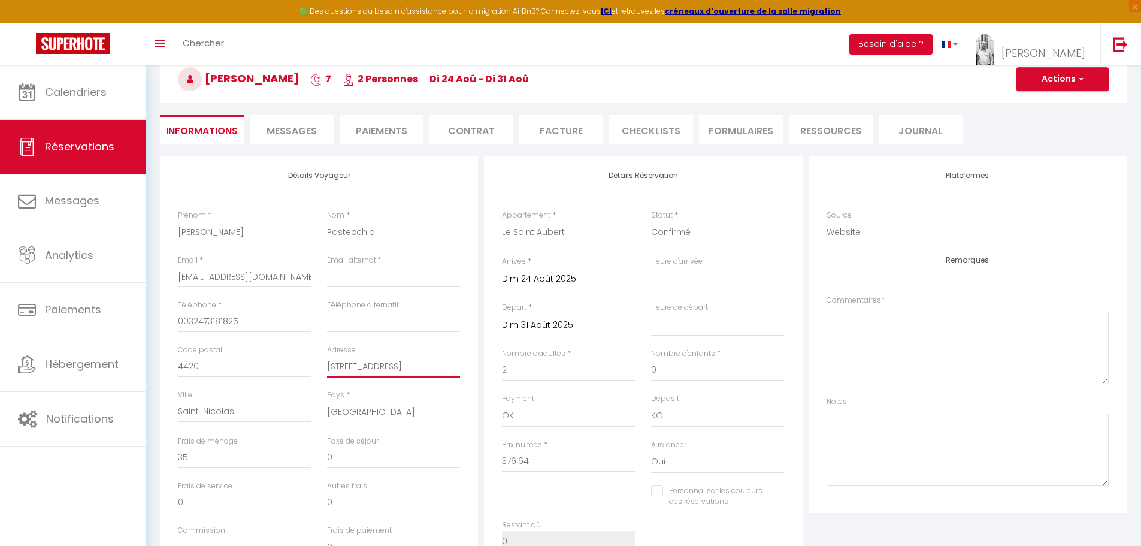
select select
checkbox input "false"
type input "[STREET_ADDRESS]"
select select
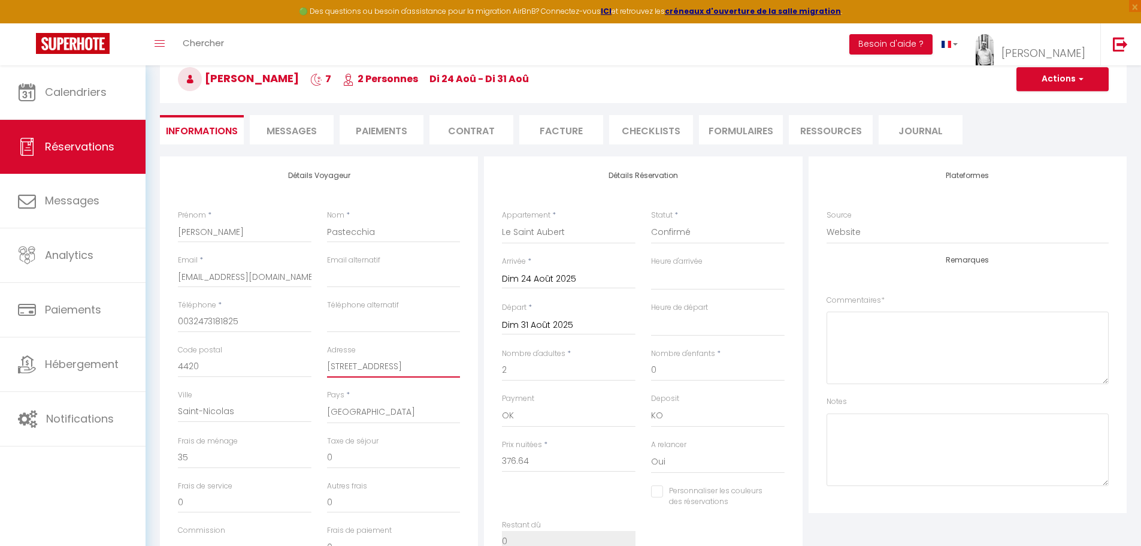
select select
checkbox input "false"
type input "[STREET_ADDRESS]"
select select
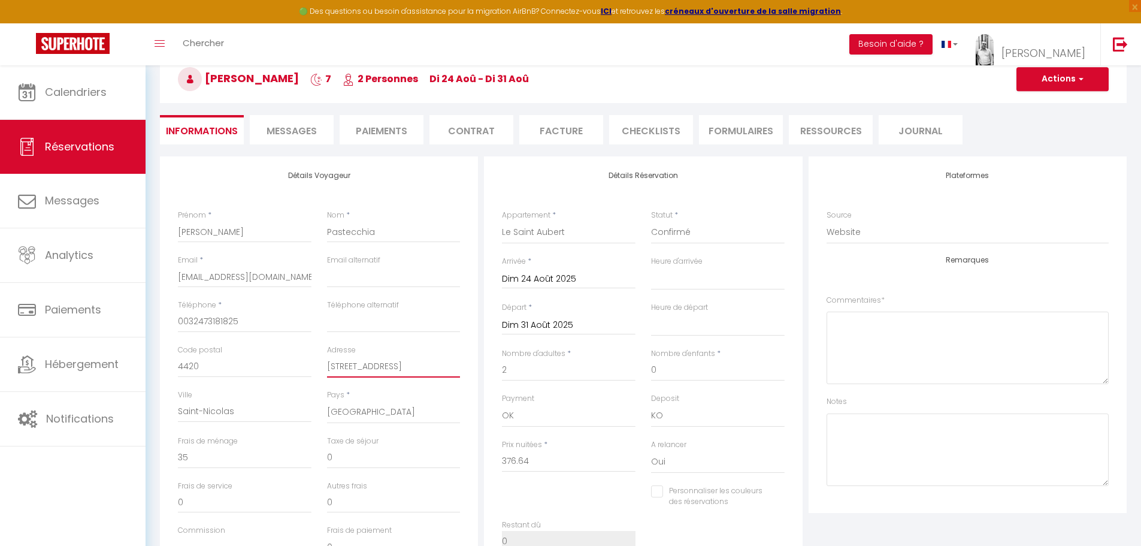
checkbox input "false"
type input "[STREET_ADDRESS]"
select select
checkbox input "false"
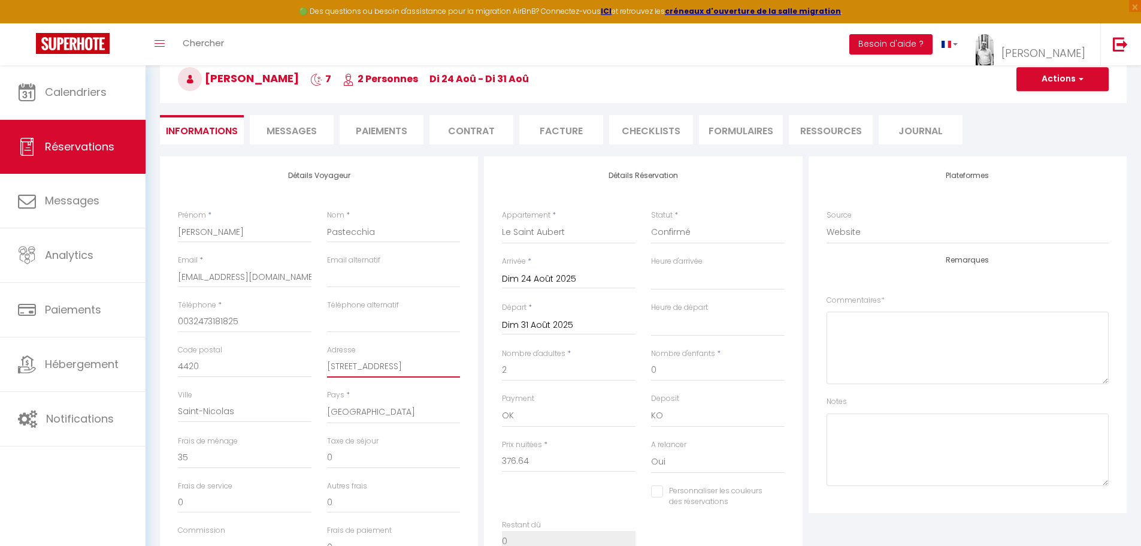
type input "[STREET_ADDRESS]"
select select
checkbox input "false"
type input "[STREET_ADDRESS]"
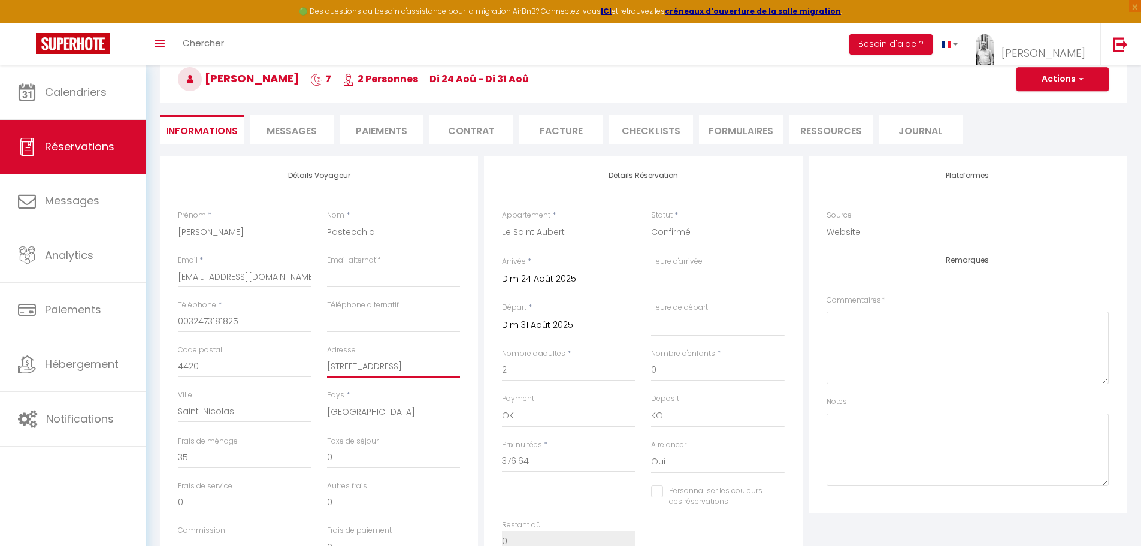
select select
checkbox input "false"
type input "[STREET_ADDRESS]"
type input "L"
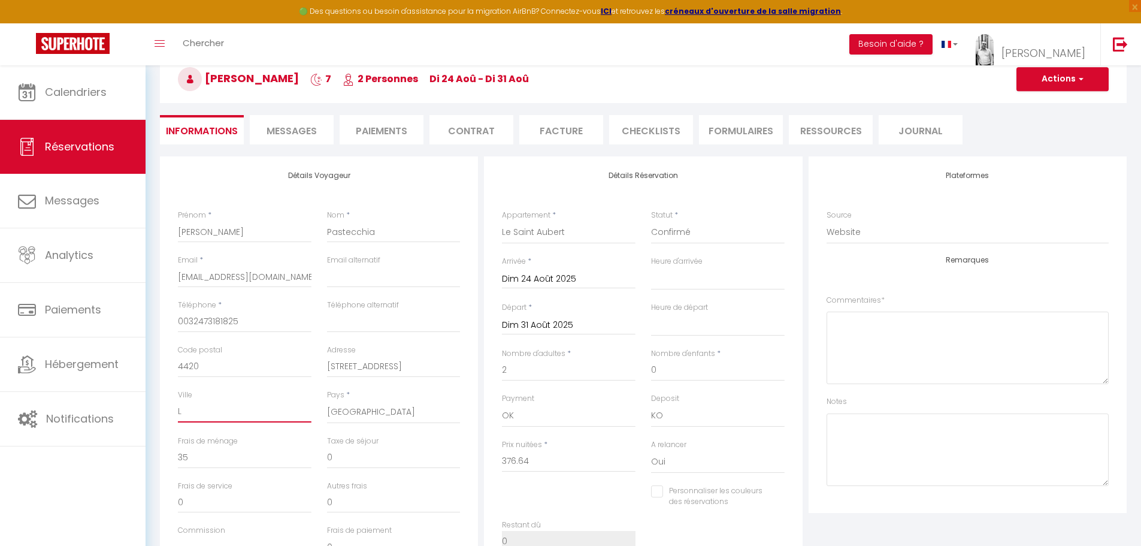
select select
checkbox input "false"
type input "Li"
select select
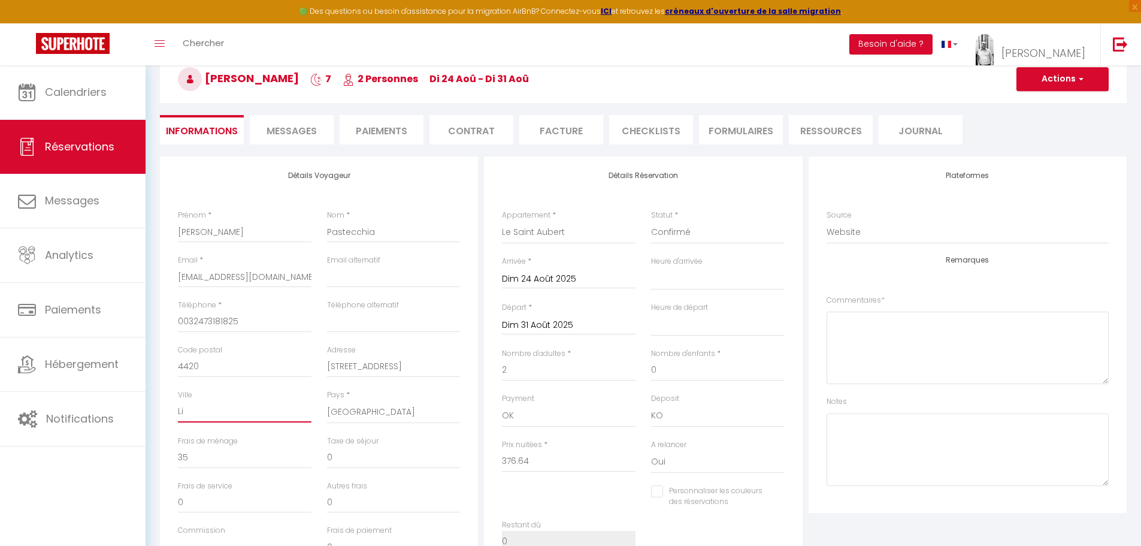
select select
checkbox input "false"
type input "Lie"
select select
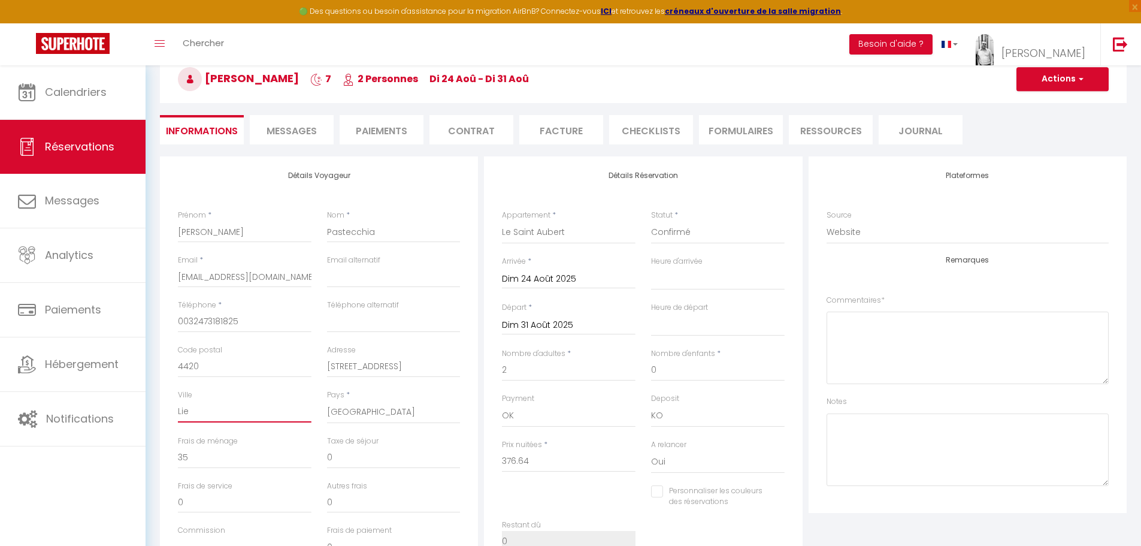
checkbox input "false"
type input "Lieg"
select select
checkbox input "false"
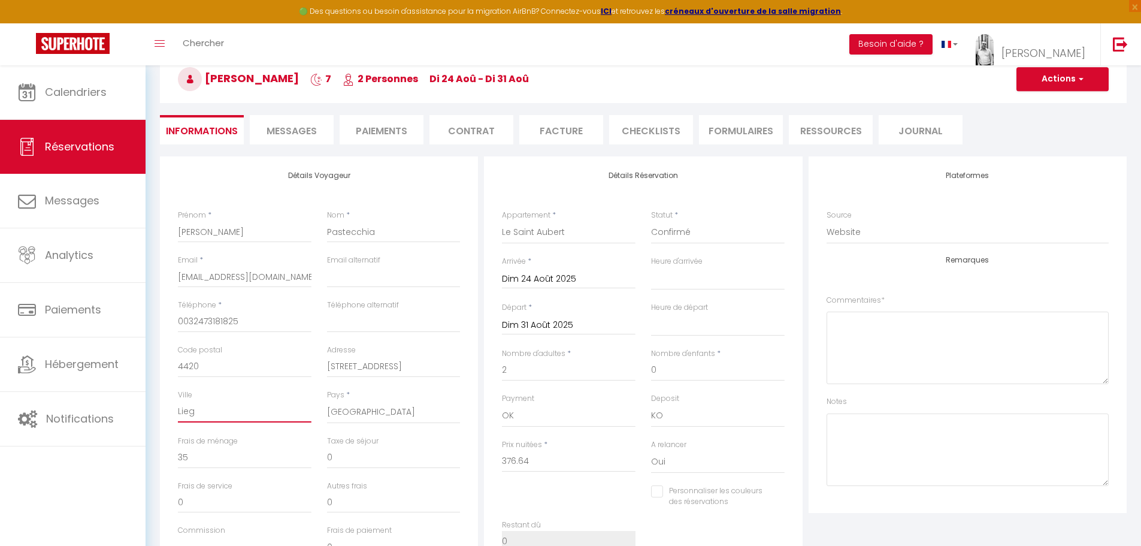
type input "Liege"
select select
drag, startPoint x: 180, startPoint y: 362, endPoint x: 212, endPoint y: 360, distance: 31.8
click at [213, 362] on input "4420" at bounding box center [245, 367] width 134 height 22
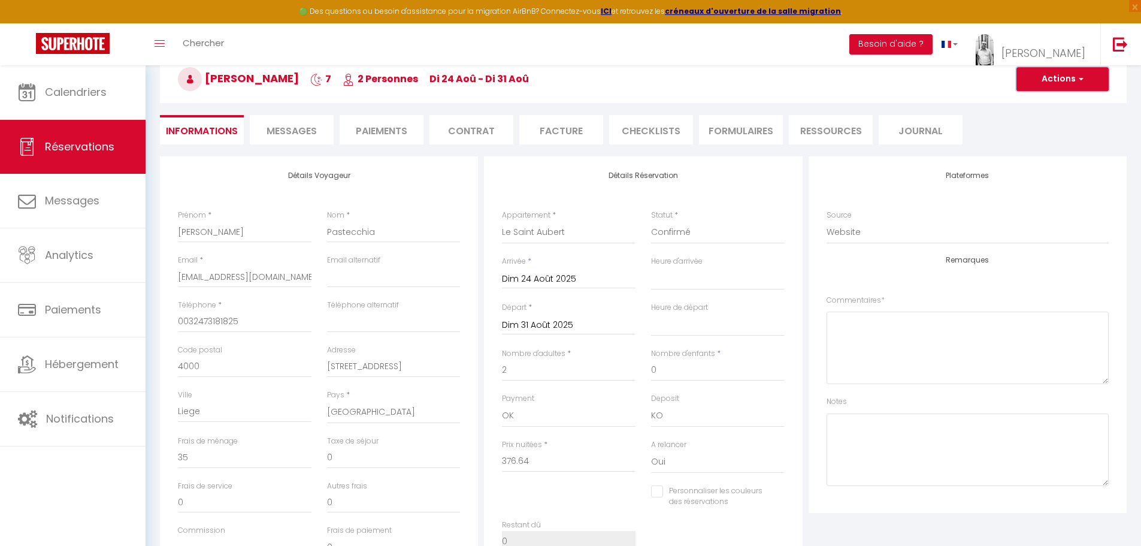
click at [1064, 79] on button "Actions" at bounding box center [1062, 79] width 92 height 24
click at [1049, 107] on link "Enregistrer" at bounding box center [1050, 106] width 95 height 16
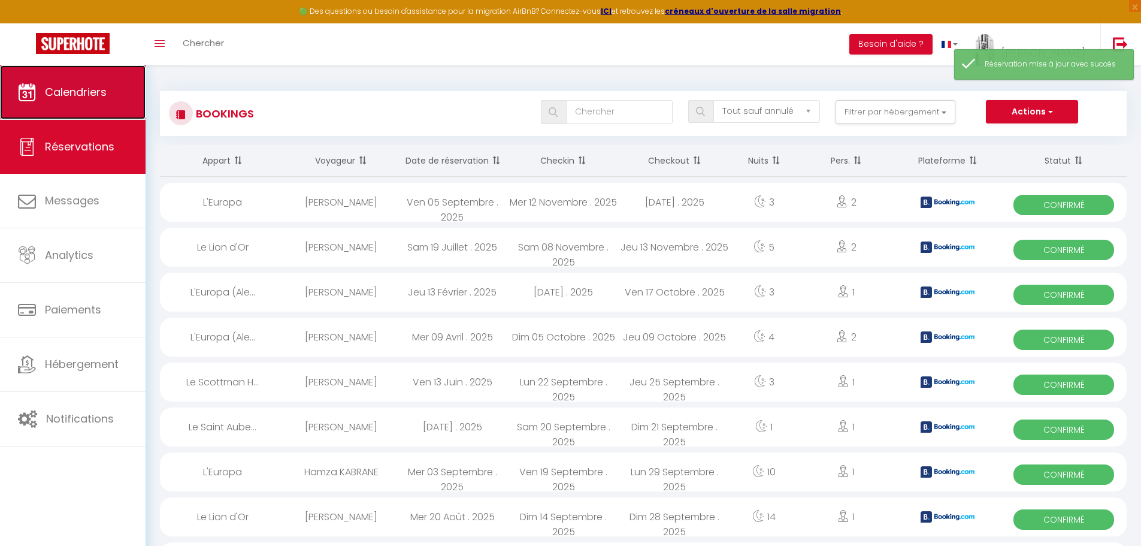
click at [71, 97] on span "Calendriers" at bounding box center [76, 91] width 62 height 15
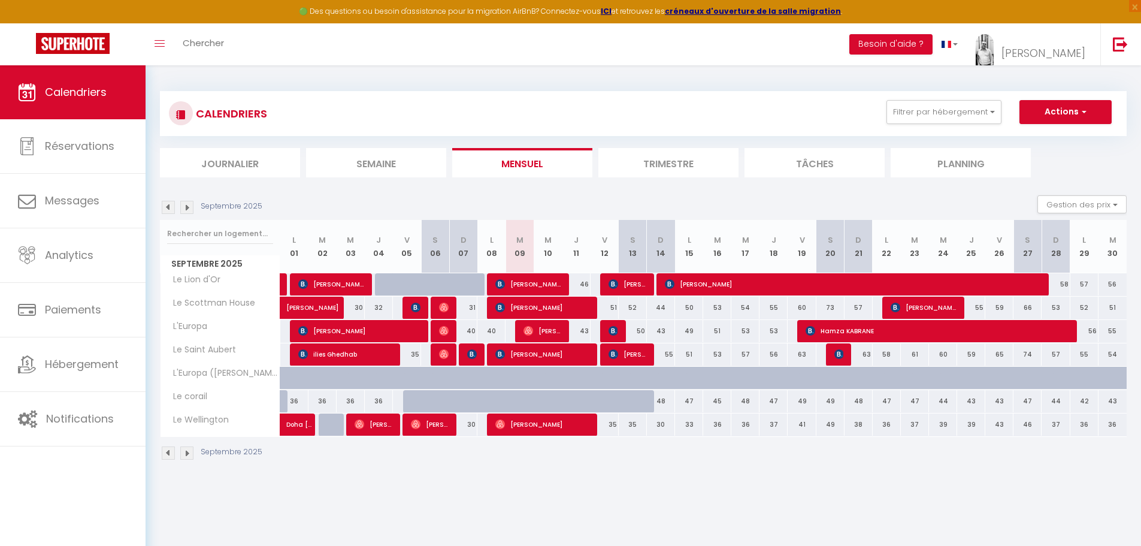
click at [170, 452] on img at bounding box center [168, 452] width 13 height 13
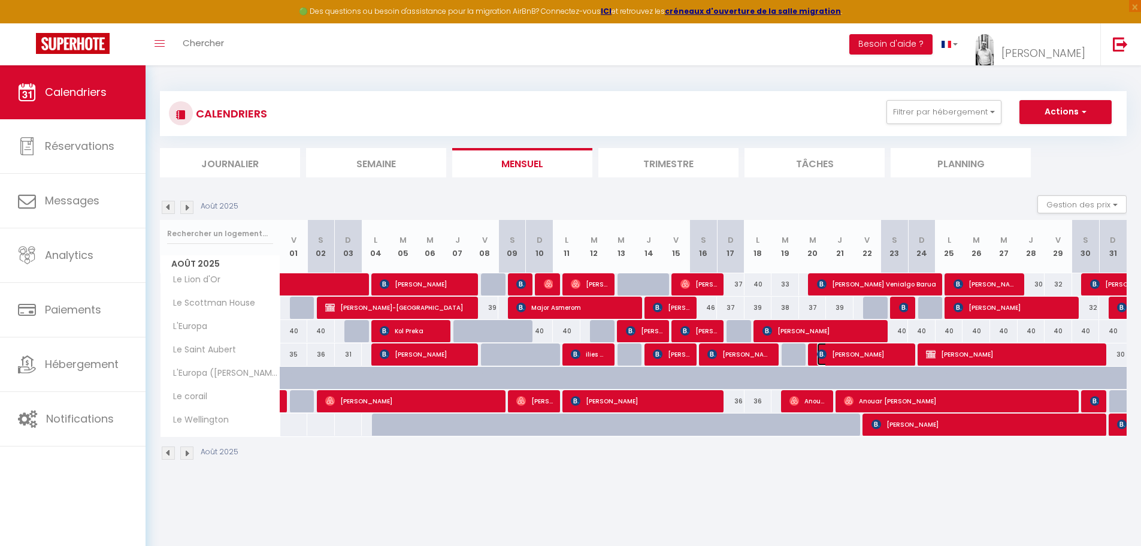
click at [874, 353] on span "Claudio Pastecchia" at bounding box center [863, 354] width 92 height 23
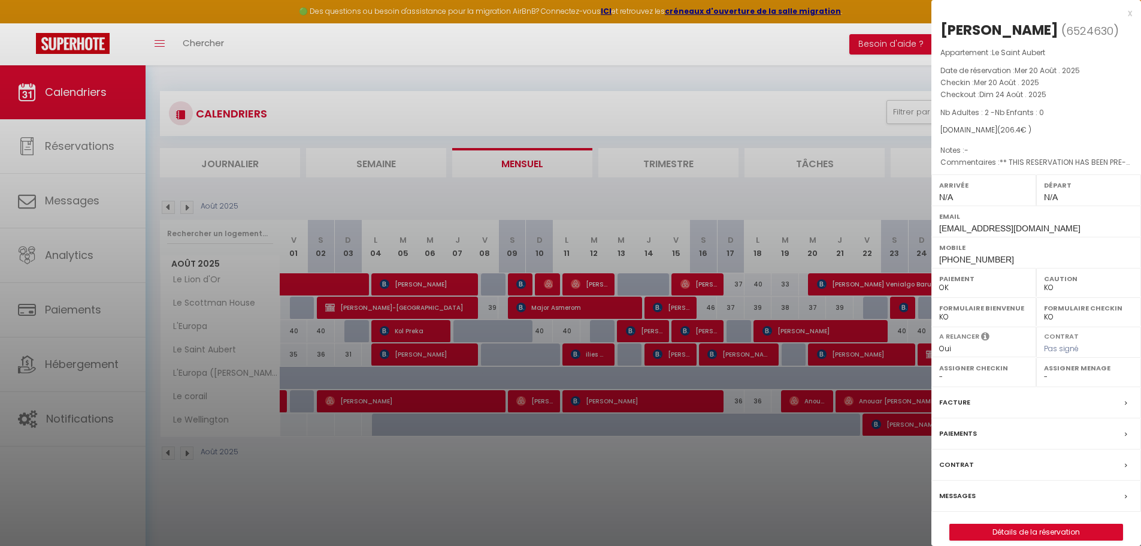
click at [804, 478] on div at bounding box center [570, 273] width 1141 height 546
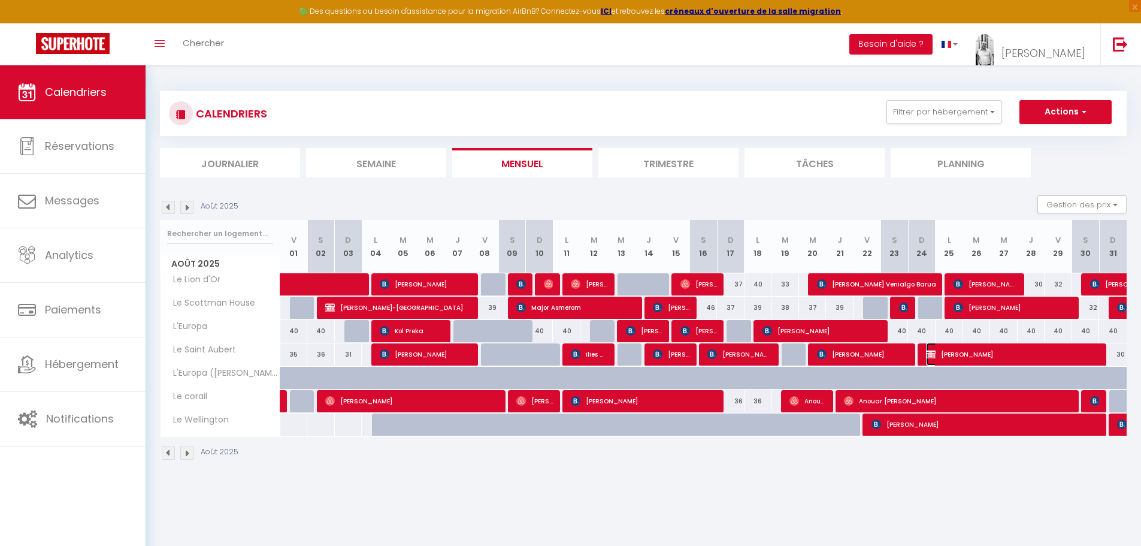
click at [963, 356] on span "Claudio Pastecchia" at bounding box center [1013, 354] width 174 height 23
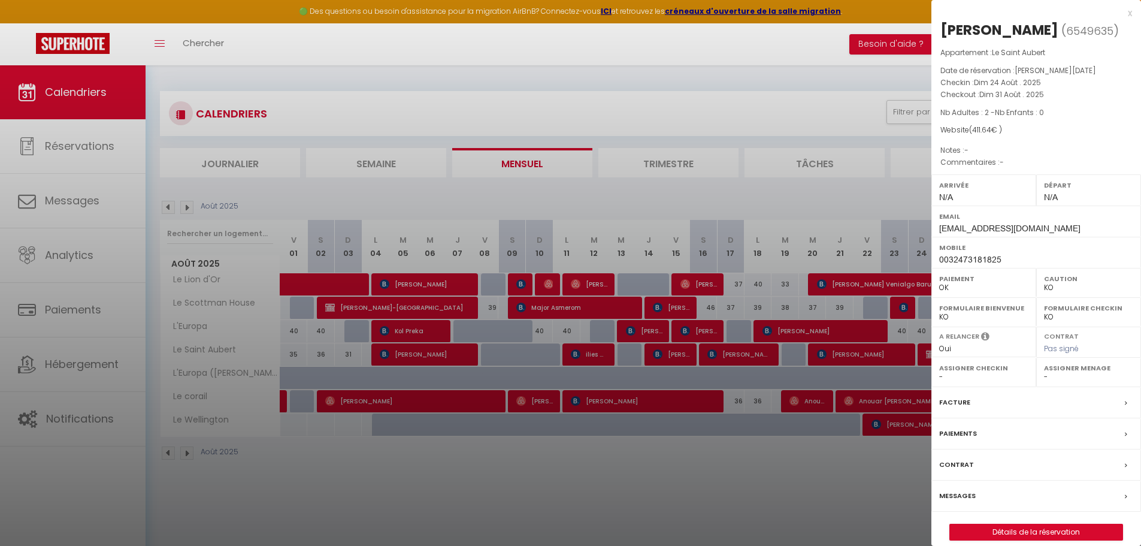
click at [960, 408] on label "Facture" at bounding box center [954, 402] width 31 height 13
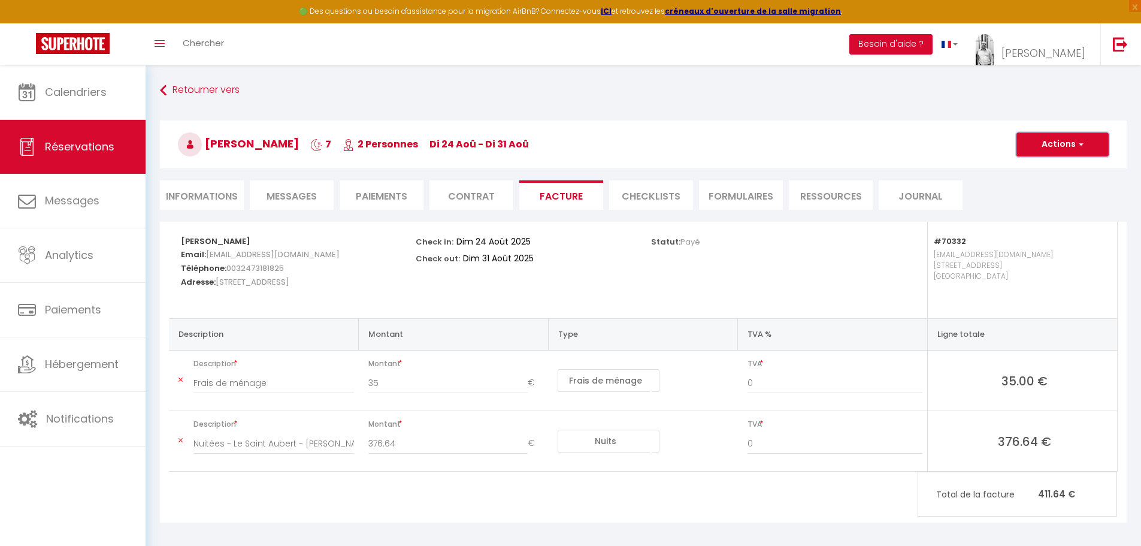
click at [1081, 146] on span "button" at bounding box center [1079, 144] width 7 height 11
click at [1069, 205] on link "Envoyer la facture" at bounding box center [1053, 202] width 101 height 16
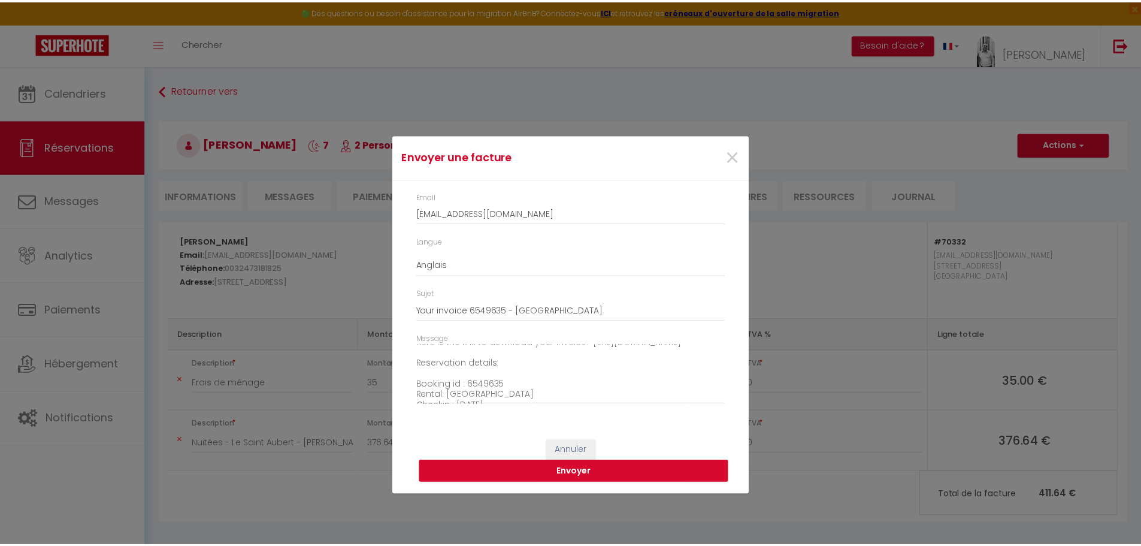
scroll to position [17, 0]
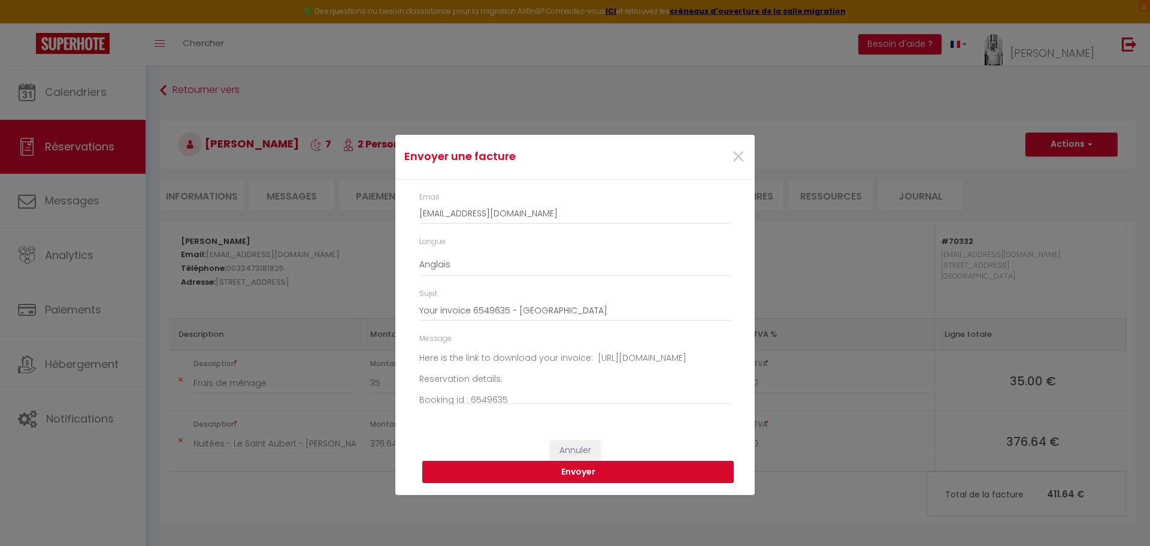
click at [574, 478] on button "Envoyer" at bounding box center [577, 472] width 311 height 23
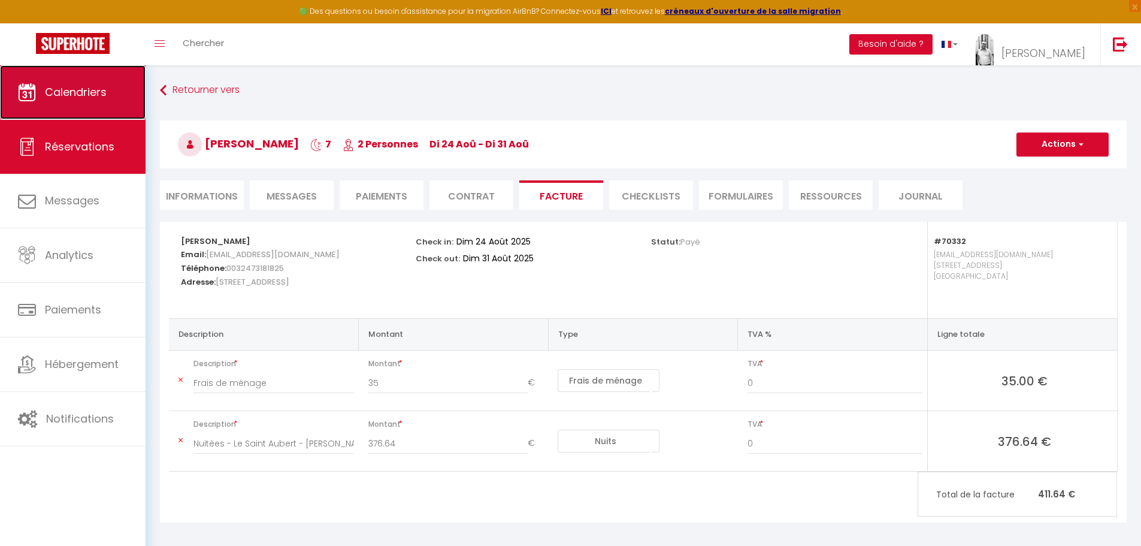
click at [71, 102] on link "Calendriers" at bounding box center [73, 92] width 146 height 54
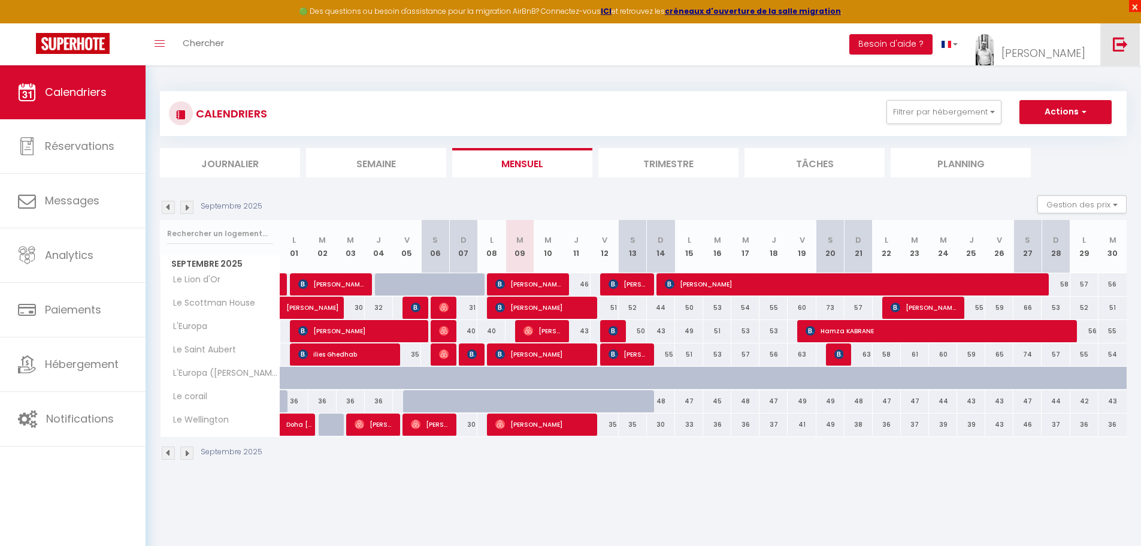
click at [1134, 4] on span "×" at bounding box center [1135, 6] width 12 height 12
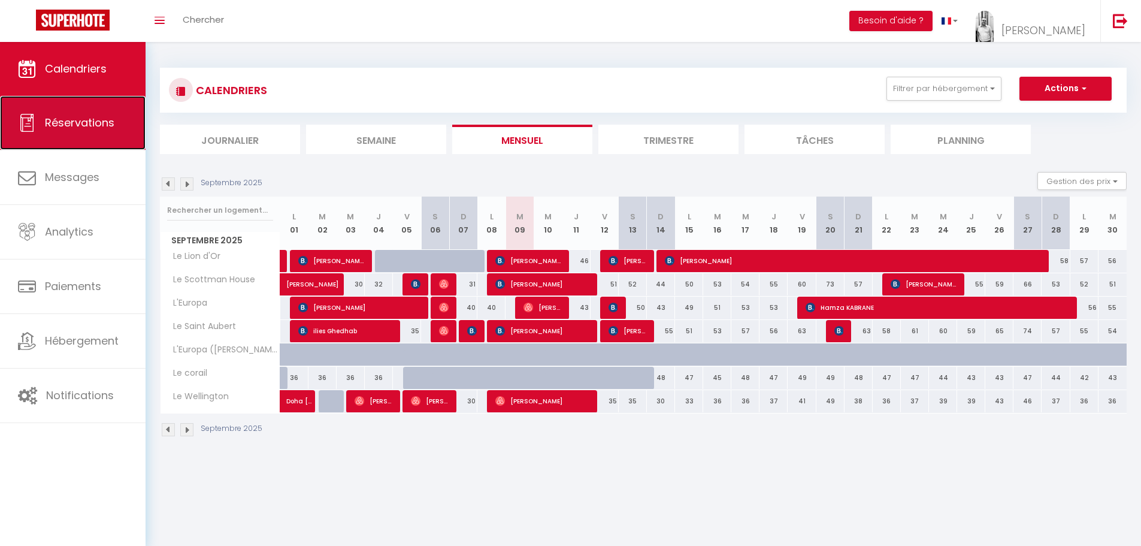
click at [66, 123] on span "Réservations" at bounding box center [79, 122] width 69 height 15
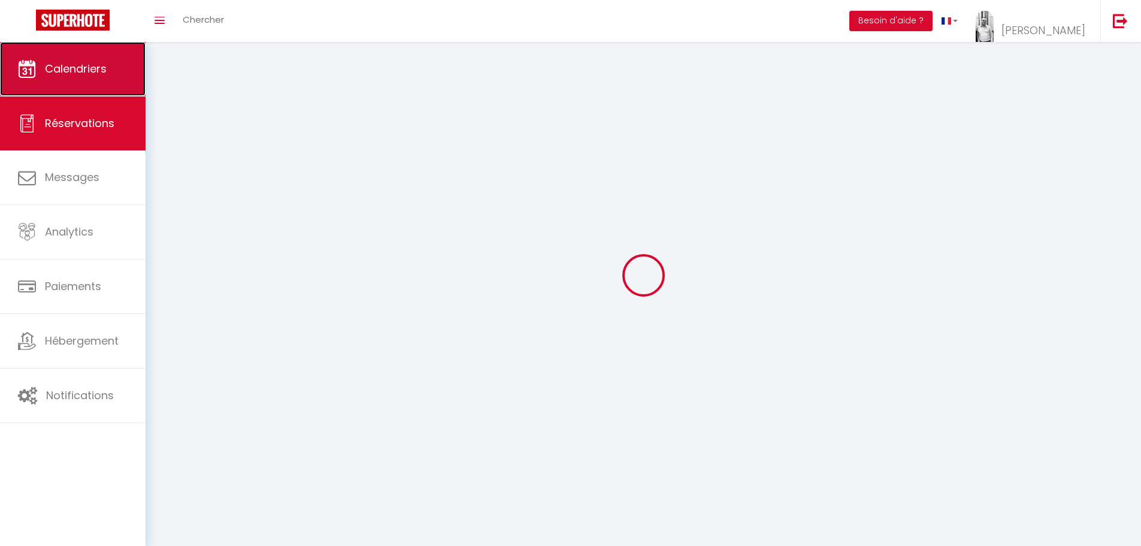
click at [63, 81] on link "Calendriers" at bounding box center [73, 69] width 146 height 54
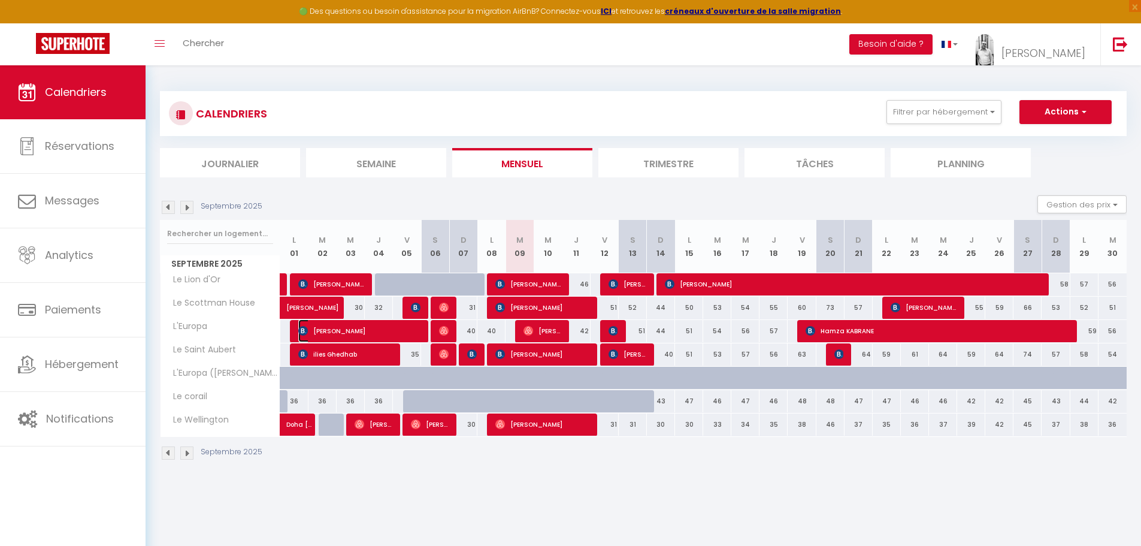
click at [326, 334] on span "yacine sadallah" at bounding box center [359, 330] width 122 height 23
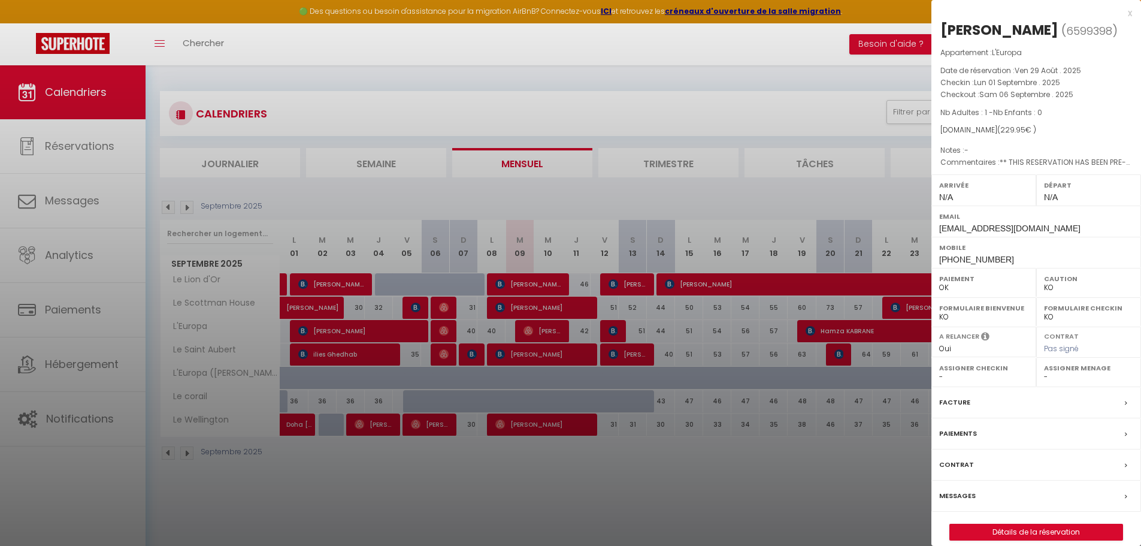
drag, startPoint x: 1053, startPoint y: 29, endPoint x: 942, endPoint y: 31, distance: 111.4
click at [942, 31] on div "yacine sadallah" at bounding box center [999, 29] width 118 height 19
copy div "yacine sadallah"
click at [387, 337] on div at bounding box center [570, 273] width 1141 height 546
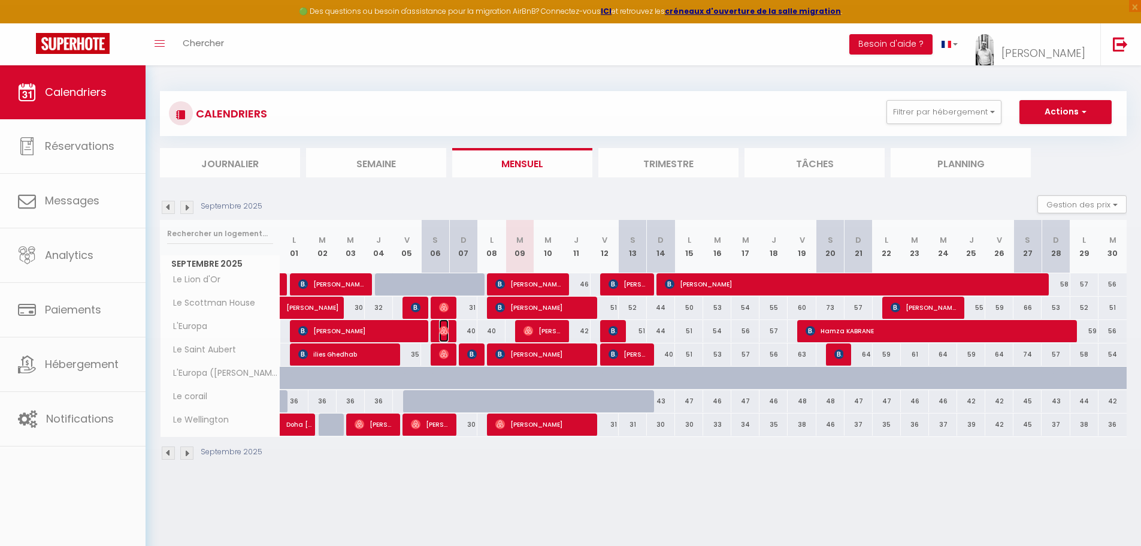
click at [444, 331] on img at bounding box center [444, 331] width 10 height 10
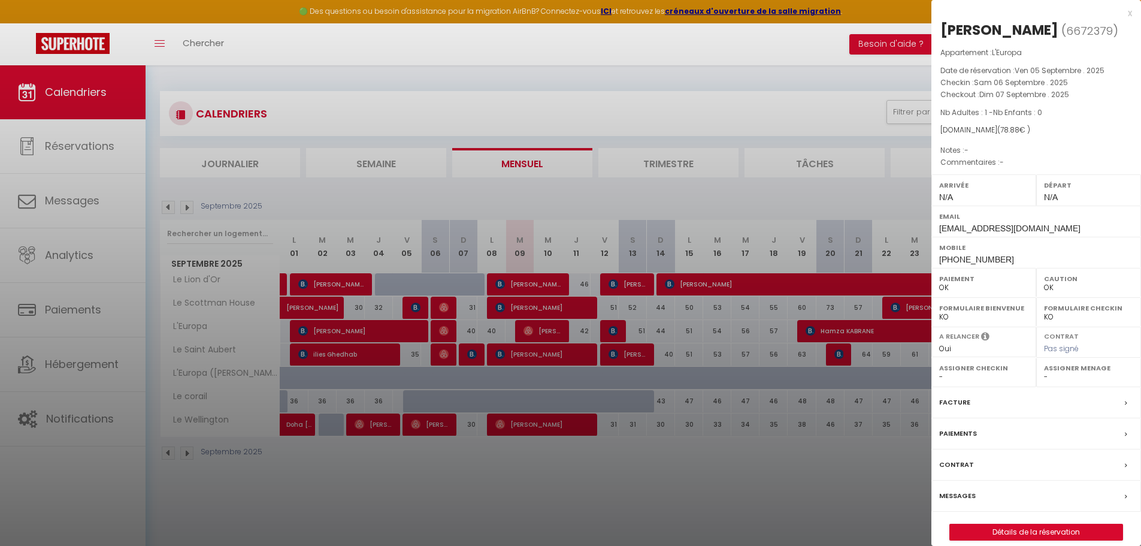
drag, startPoint x: 1051, startPoint y: 29, endPoint x: 943, endPoint y: 26, distance: 107.9
click at [943, 26] on div "Kelvin Osadebe" at bounding box center [999, 29] width 118 height 19
copy div "Kelvin Osadebe"
click at [542, 334] on div at bounding box center [570, 273] width 1141 height 546
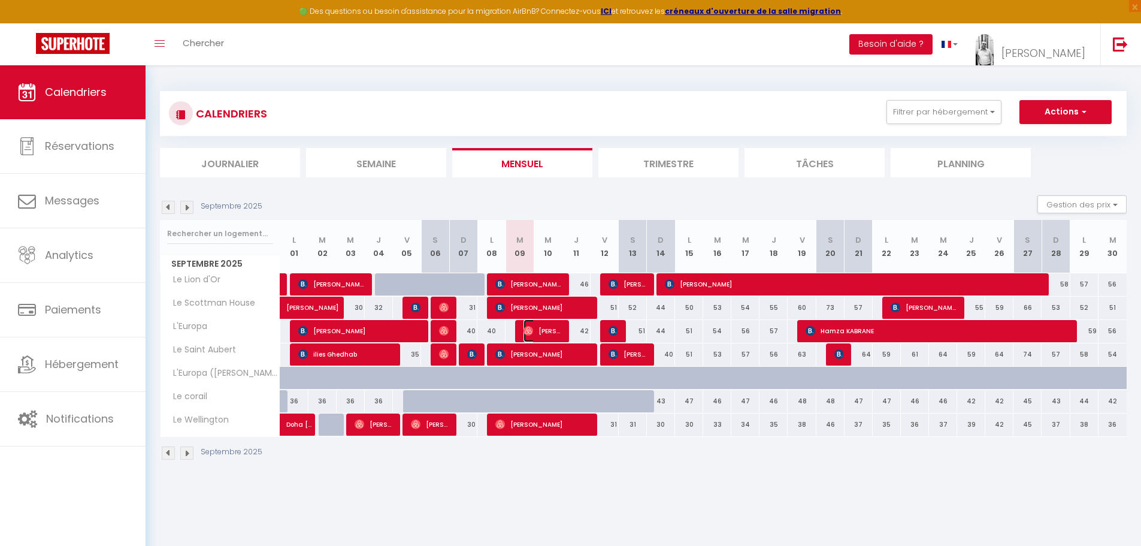
click at [549, 331] on span "Céline Busquant" at bounding box center [543, 330] width 38 height 23
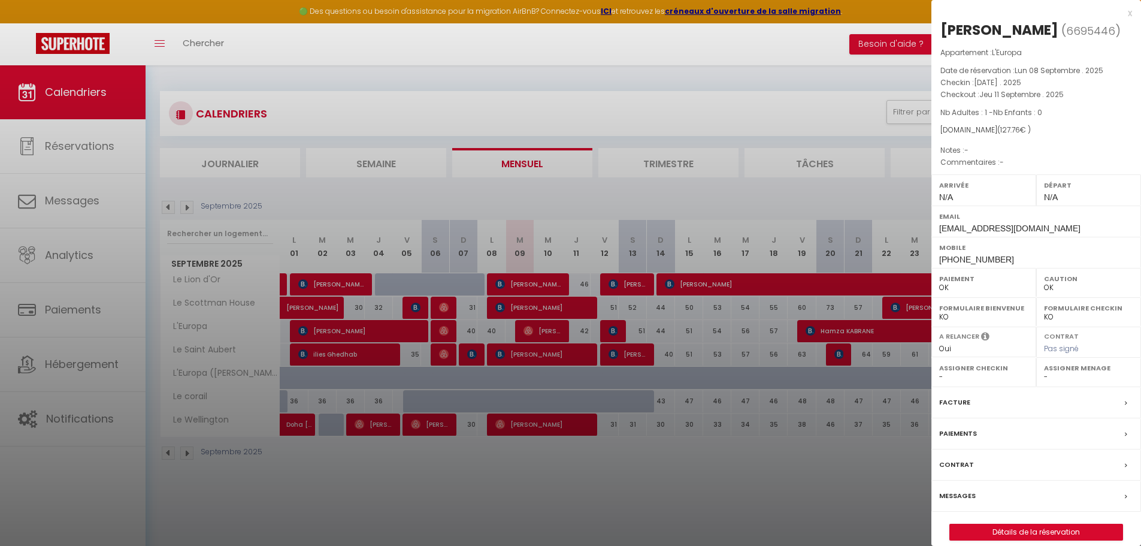
drag, startPoint x: 942, startPoint y: 28, endPoint x: 1057, endPoint y: 23, distance: 115.1
click at [1057, 23] on h2 "Céline Busquant ( 6695446 )" at bounding box center [1036, 30] width 192 height 20
copy div "Céline Busquant"
click at [596, 464] on div at bounding box center [570, 273] width 1141 height 546
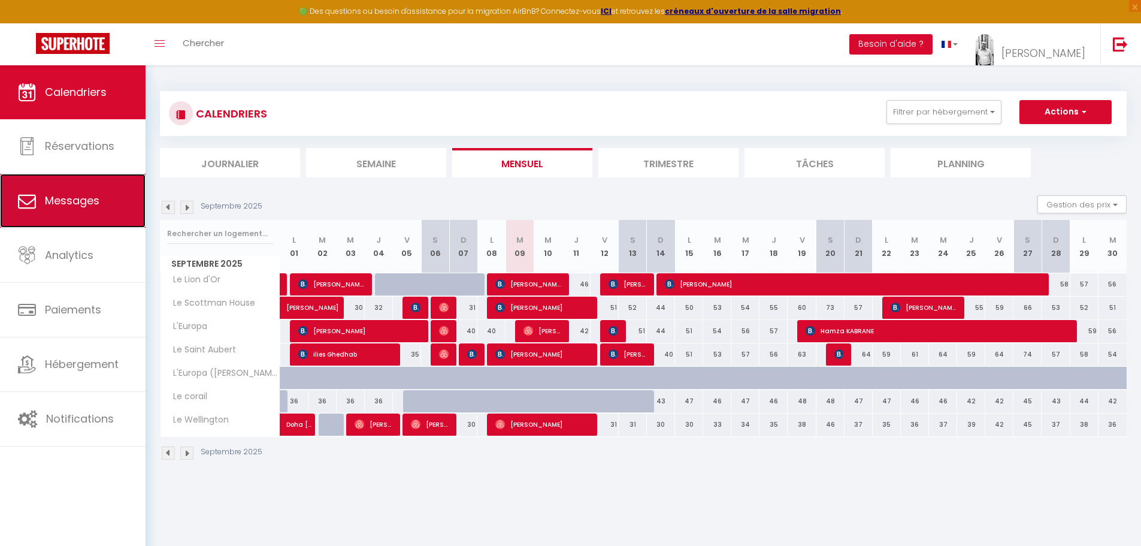
click at [83, 203] on span "Messages" at bounding box center [72, 200] width 55 height 15
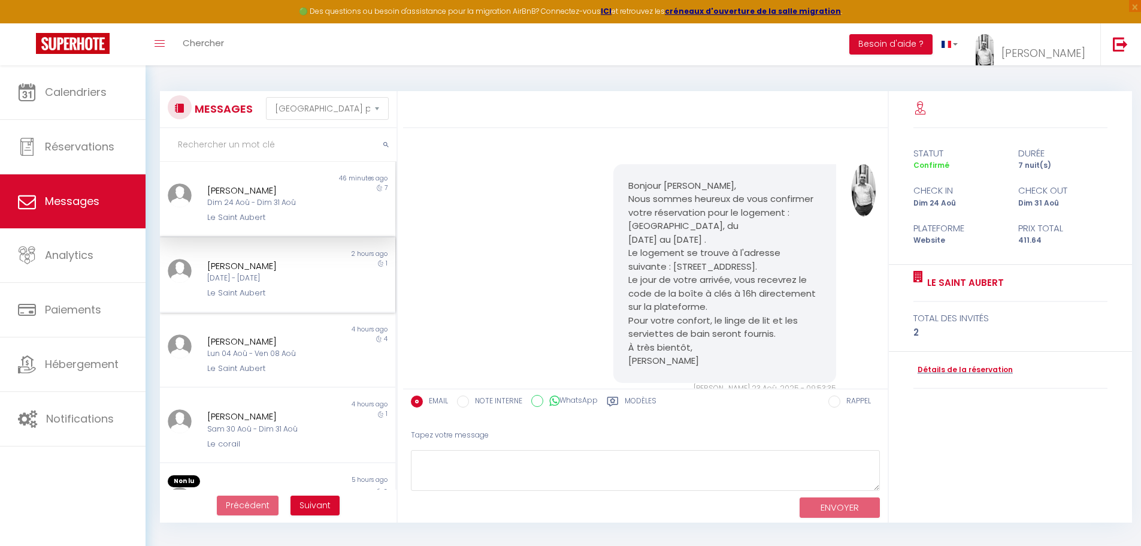
scroll to position [2243, 0]
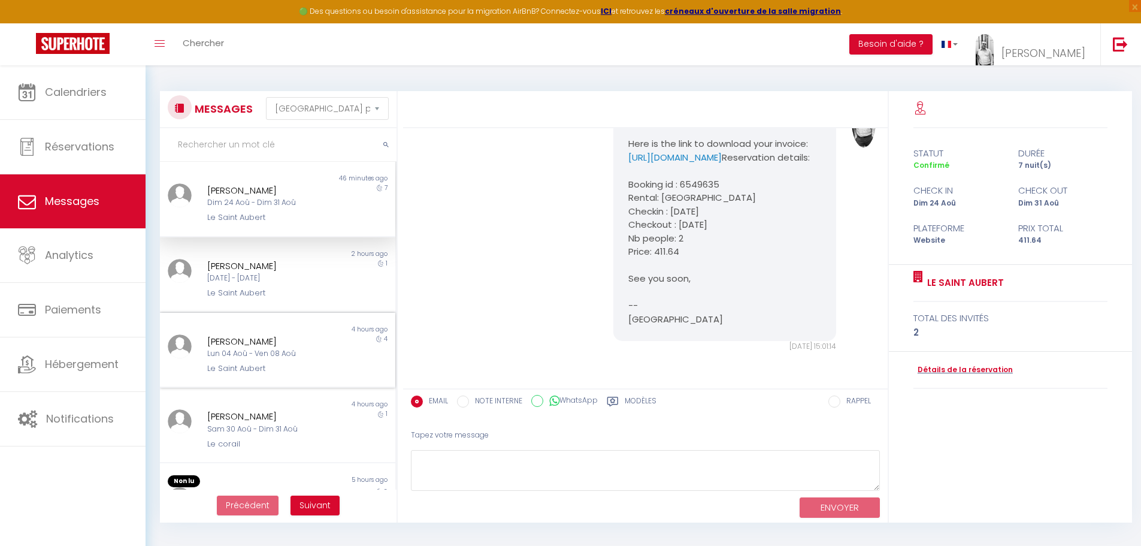
click at [270, 358] on div "Lun 04 Aoû - Ven 08 Aoû" at bounding box center [268, 353] width 122 height 11
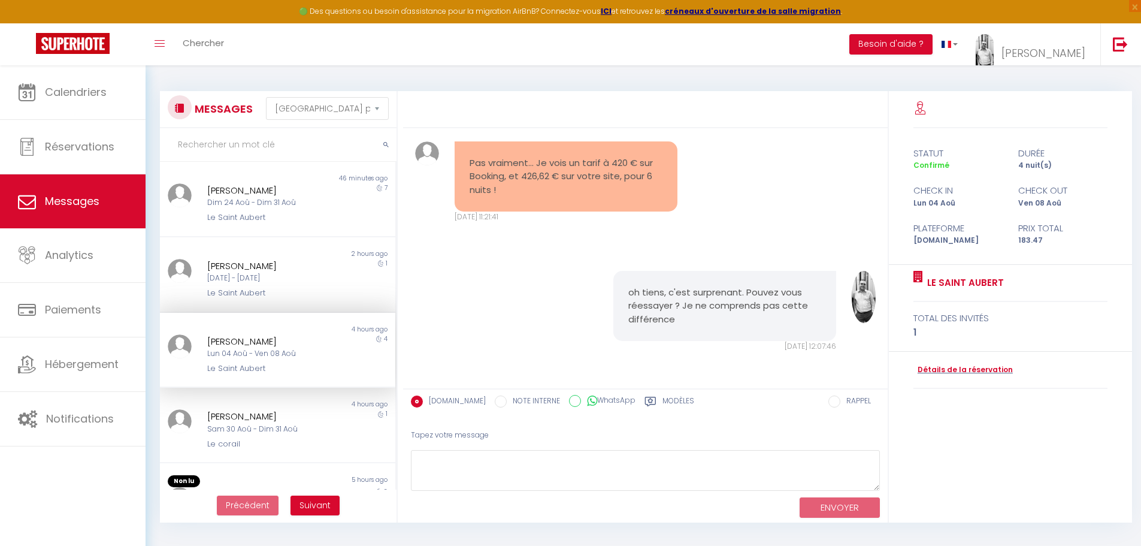
scroll to position [2219, 0]
click at [545, 462] on textarea at bounding box center [645, 470] width 469 height 41
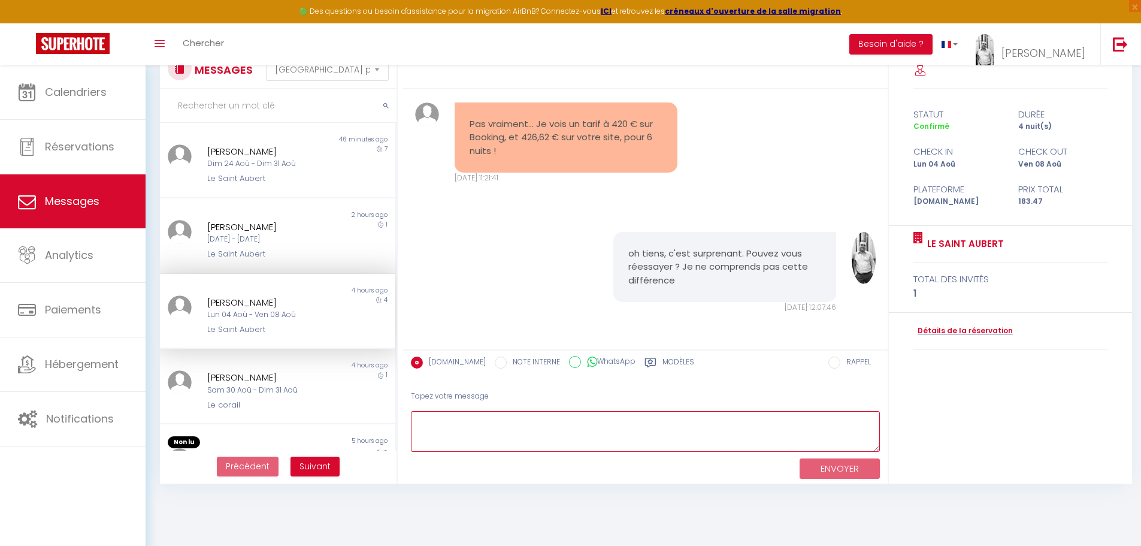
scroll to position [60, 0]
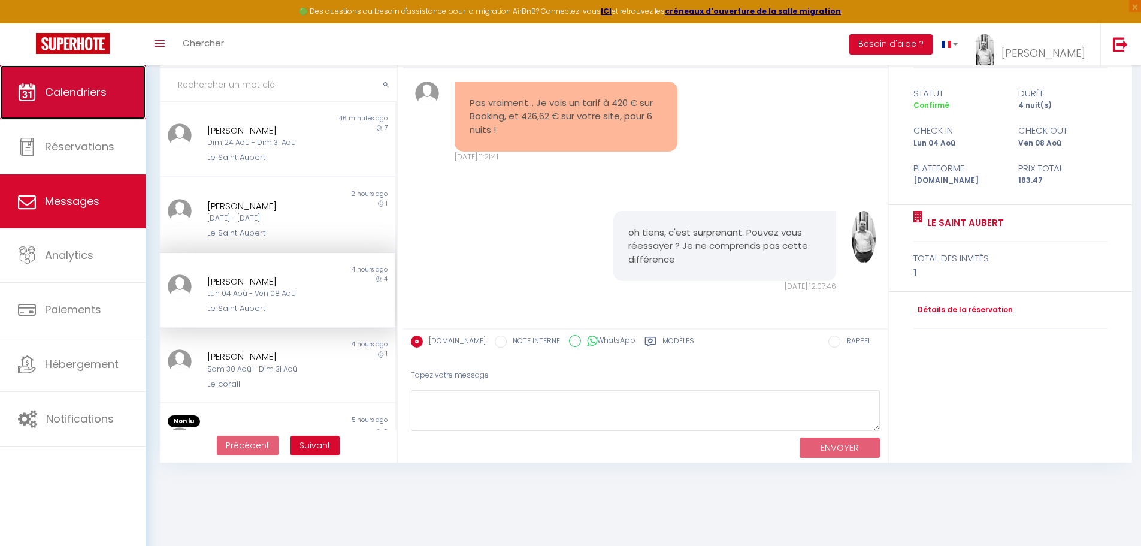
click at [90, 99] on span "Calendriers" at bounding box center [76, 91] width 62 height 15
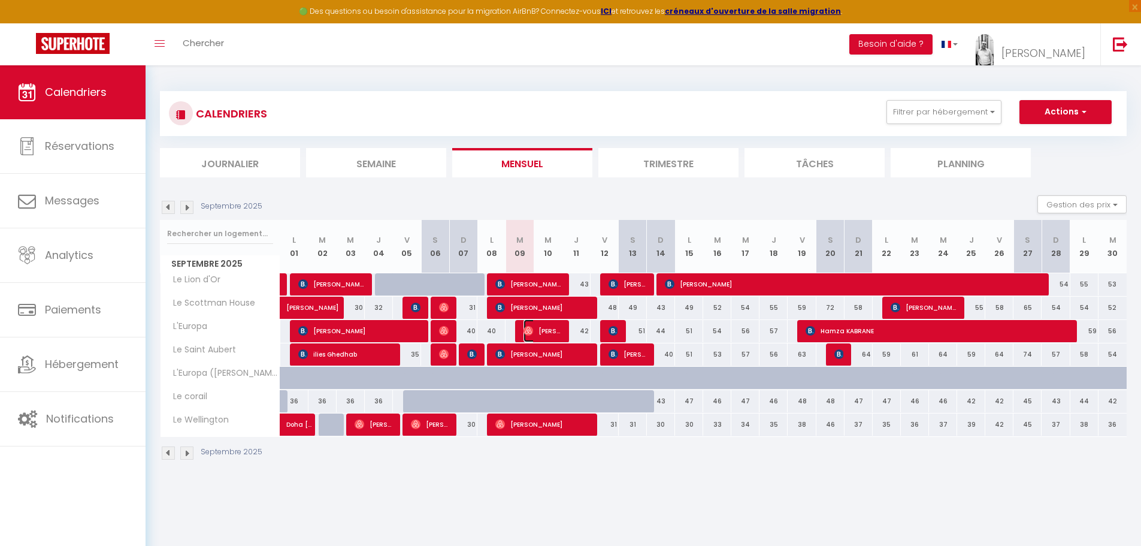
click at [525, 328] on img at bounding box center [529, 331] width 10 height 10
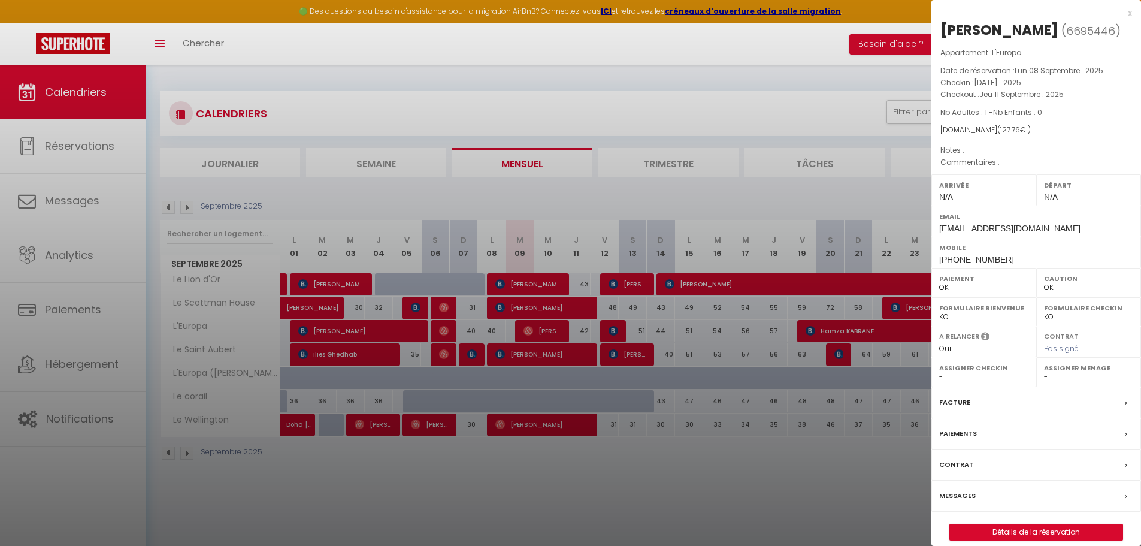
click at [962, 496] on label "Messages" at bounding box center [957, 495] width 37 height 13
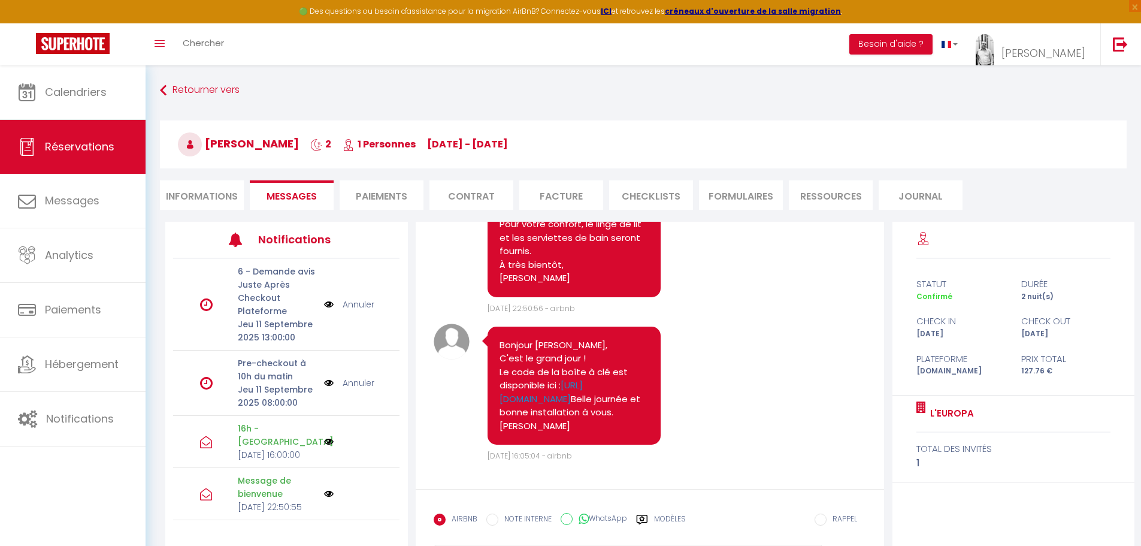
scroll to position [585, 0]
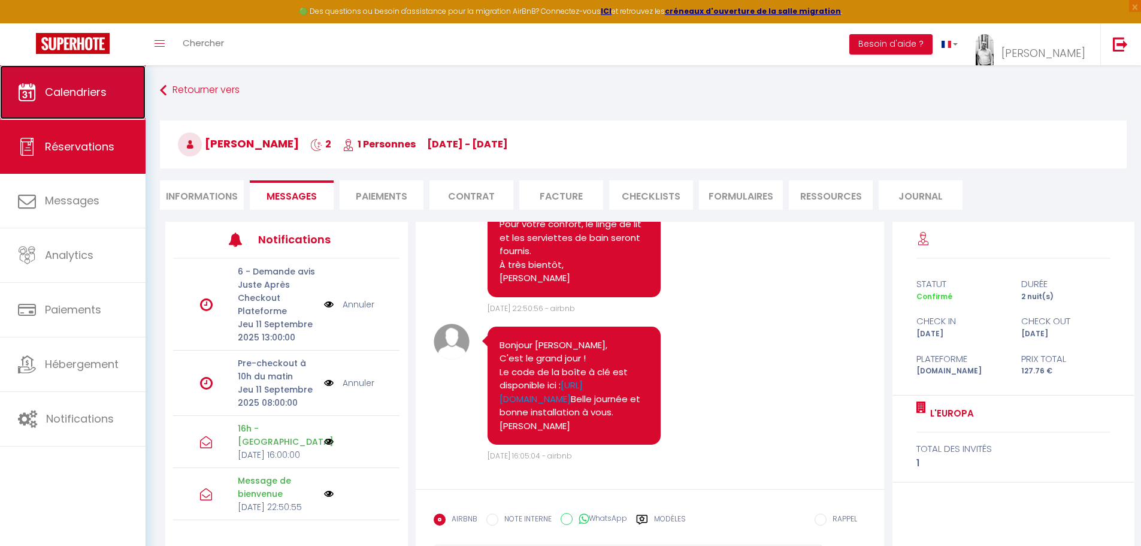
click at [94, 96] on span "Calendriers" at bounding box center [76, 91] width 62 height 15
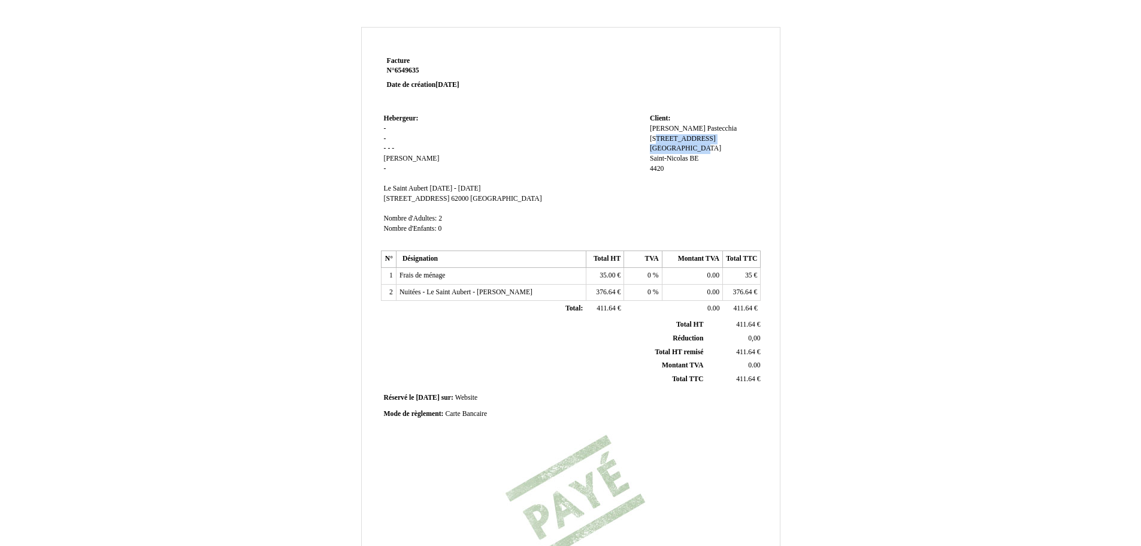
drag, startPoint x: 649, startPoint y: 138, endPoint x: 741, endPoint y: 139, distance: 91.6
click at [721, 139] on span "[STREET_ADDRESS] [GEOGRAPHIC_DATA]" at bounding box center [685, 144] width 71 height 18
click at [725, 137] on input "[STREET_ADDRESS] [GEOGRAPHIC_DATA]" at bounding box center [719, 140] width 138 height 13
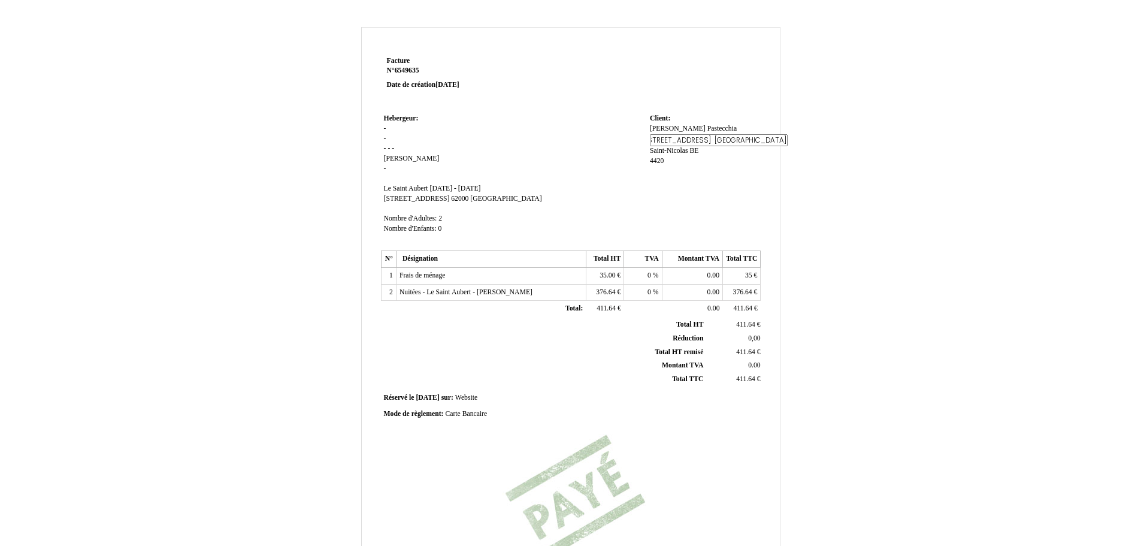
click at [725, 137] on input "[STREET_ADDRESS] [GEOGRAPHIC_DATA]" at bounding box center [719, 140] width 138 height 13
type input "[STREET_ADDRESS]"
click at [677, 148] on div "[PERSON_NAME] Pastecchia [STREET_ADDRESS][GEOGRAPHIC_DATA] [STREET_ADDRESS][GEO…" at bounding box center [704, 150] width 108 height 53
click at [677, 148] on div "[PERSON_NAME] Pastecchia [STREET_ADDRESS][GEOGRAPHIC_DATA] [STREET_ADDRESS][GEO…" at bounding box center [704, 154] width 108 height 60
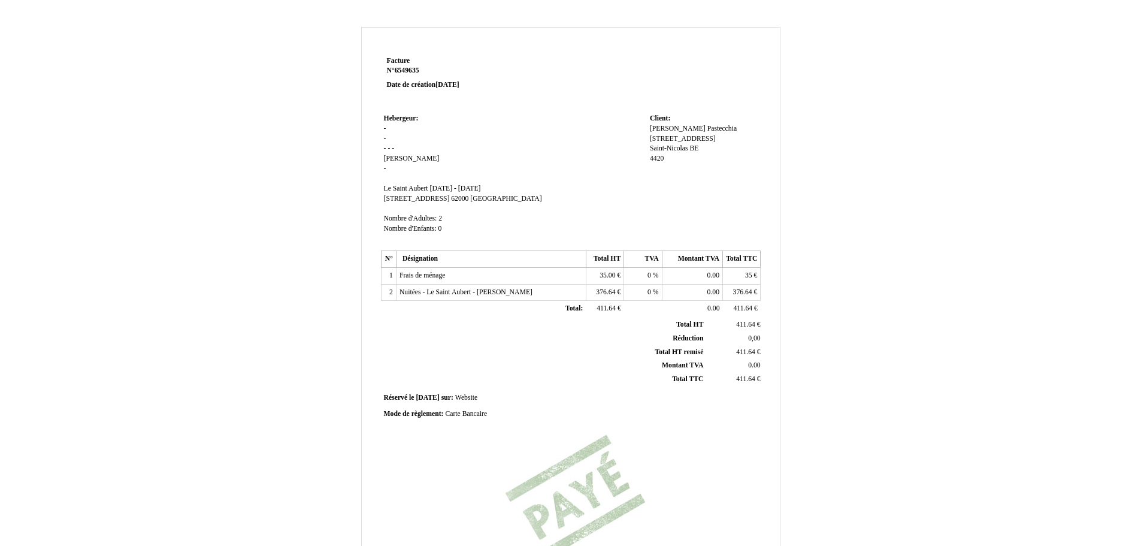
click at [674, 146] on span "Saint-Nicolas" at bounding box center [669, 148] width 38 height 8
click at [674, 146] on input "Saint-Nicolas" at bounding box center [719, 150] width 138 height 13
click at [675, 147] on input "Saint-Nicolas" at bounding box center [719, 150] width 138 height 13
type input "Liege"
click at [695, 176] on td "Client: Client: [PERSON_NAME] Pastecchia [STREET_ADDRESS] [STREET_ADDRESS]" at bounding box center [704, 179] width 114 height 137
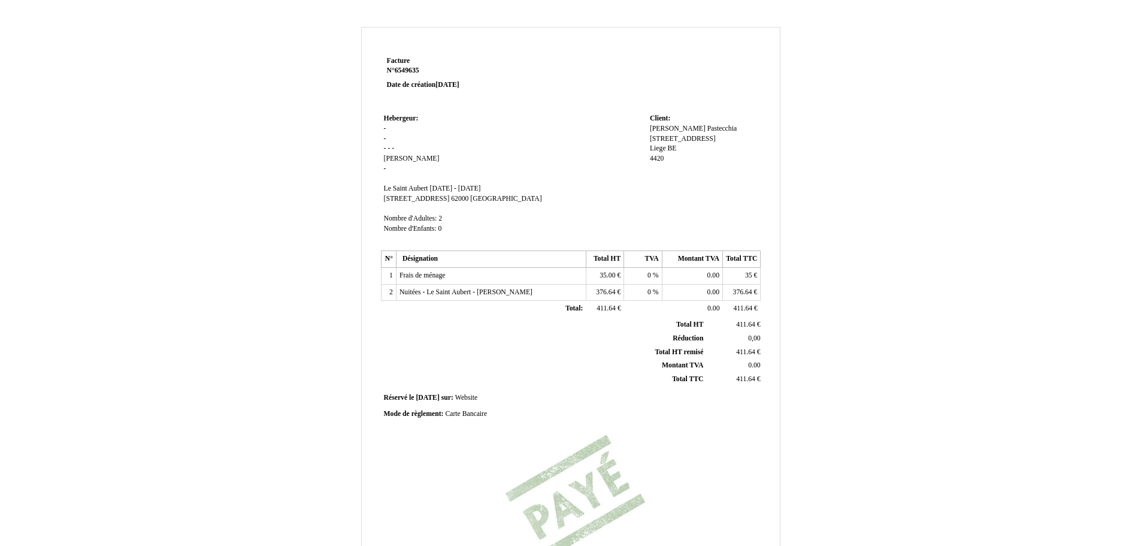
click at [659, 156] on span "4420" at bounding box center [657, 159] width 14 height 8
drag, startPoint x: 655, startPoint y: 158, endPoint x: 671, endPoint y: 158, distance: 16.8
click at [671, 158] on input "4420" at bounding box center [719, 160] width 138 height 13
type input "4000"
click at [679, 193] on td "Client: Client: [PERSON_NAME] Pastecchia [STREET_ADDRESS] [STREET_ADDRESS]" at bounding box center [704, 179] width 114 height 137
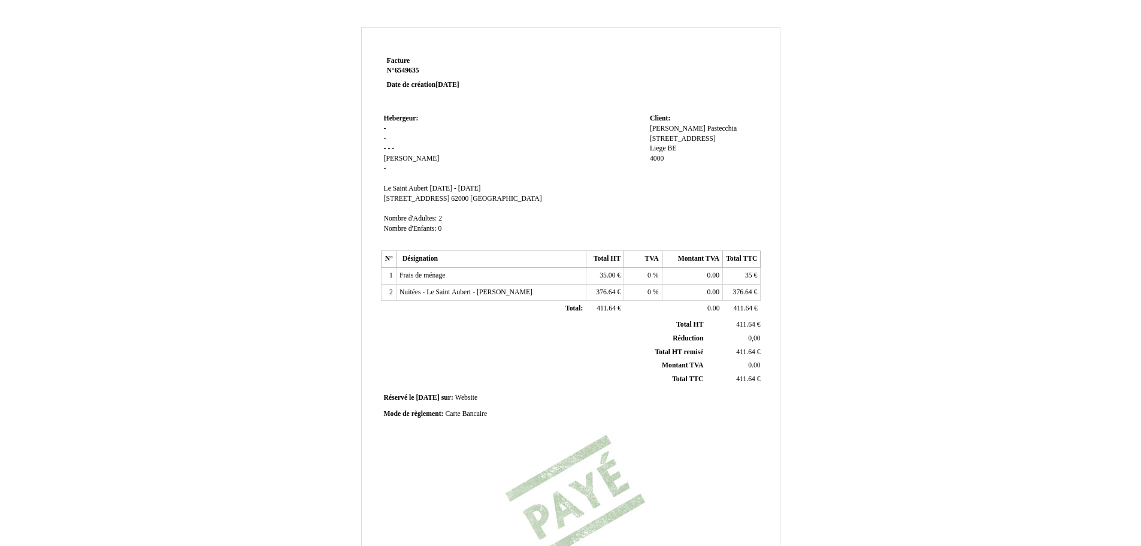
click at [552, 158] on td "Hebergeur: Hebergeur: - - - - - [PERSON_NAME] - SIRET [GEOGRAPHIC_DATA] [GEOGRA…" at bounding box center [514, 179] width 266 height 137
